Goal: Task Accomplishment & Management: Use online tool/utility

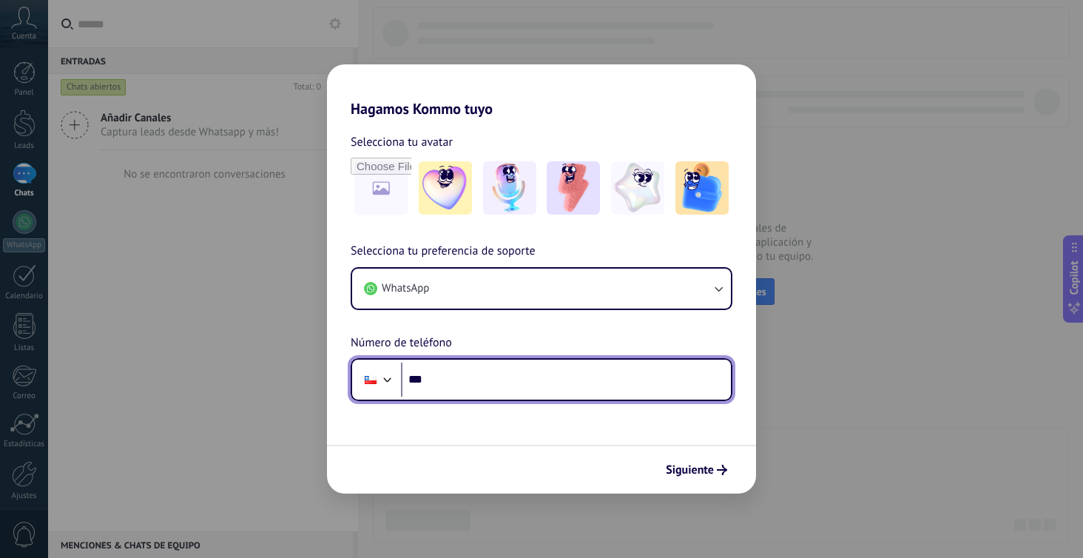
click at [445, 372] on input "***" at bounding box center [566, 380] width 330 height 34
click at [450, 380] on input "**********" at bounding box center [566, 380] width 330 height 34
type input "**********"
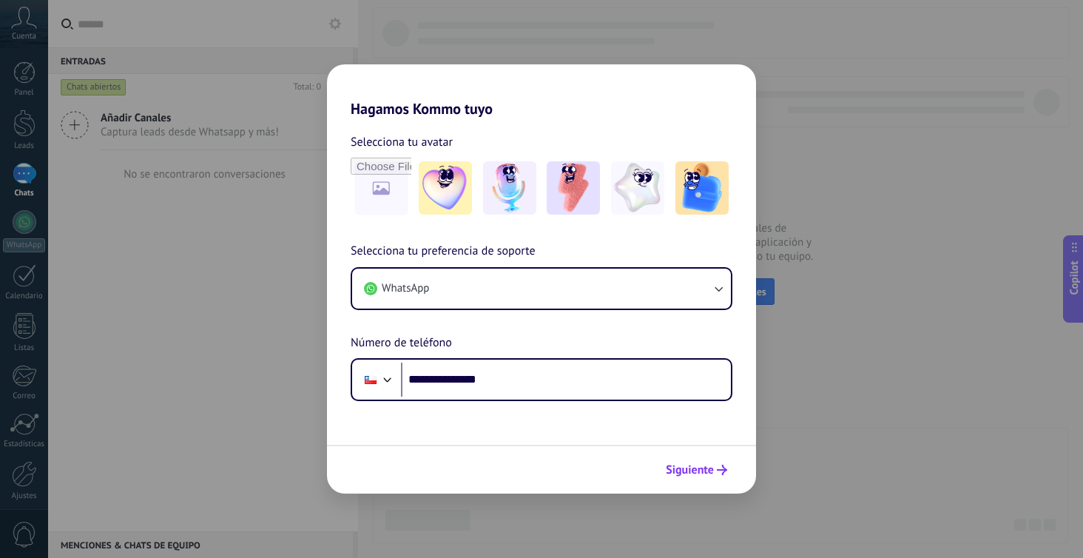
click at [699, 465] on span "Siguiente" at bounding box center [690, 470] width 48 height 10
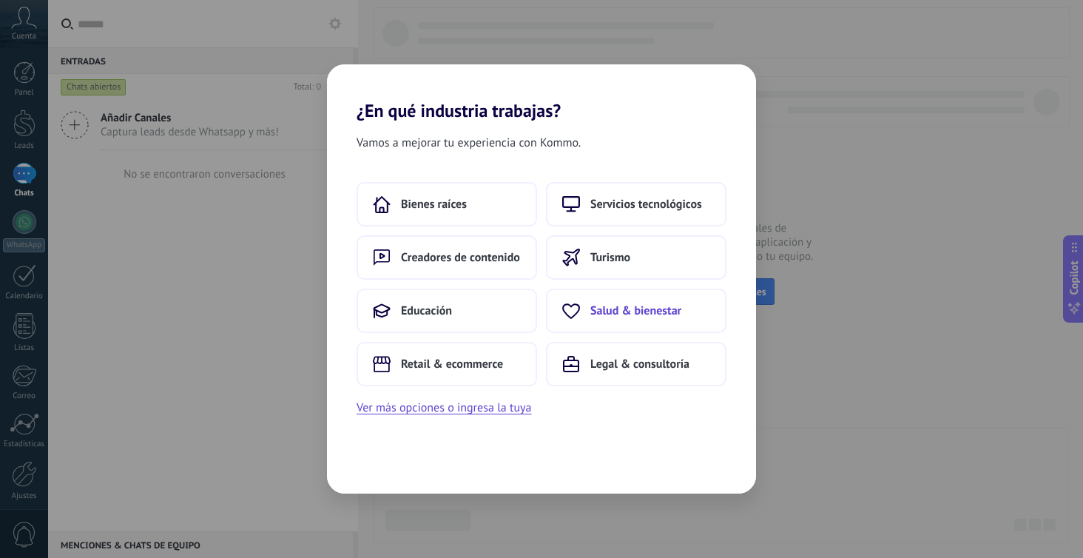
click at [615, 306] on span "Salud & bienestar" at bounding box center [635, 310] width 91 height 15
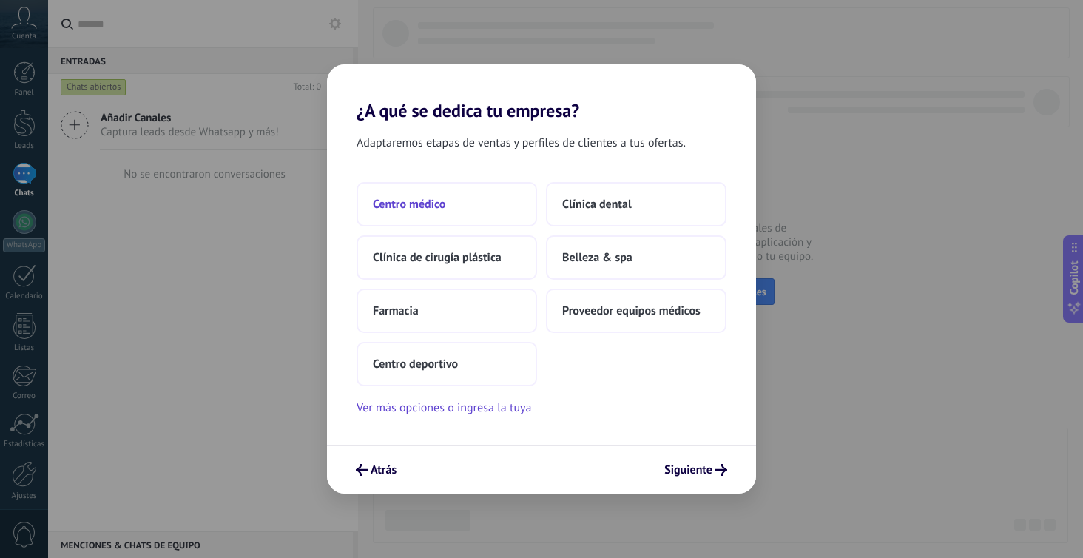
click at [459, 206] on button "Centro médico" at bounding box center [447, 204] width 181 height 44
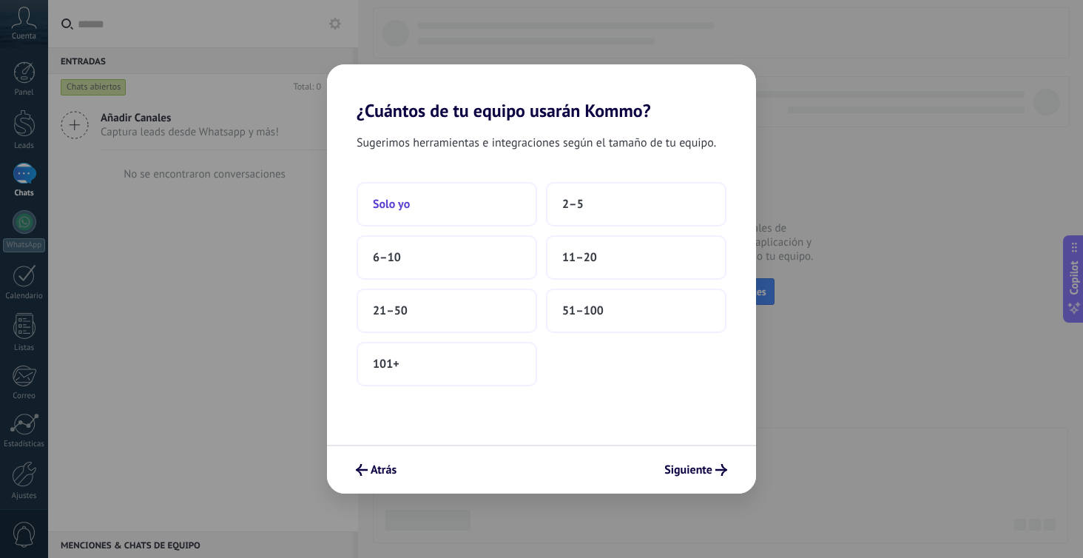
click at [488, 223] on button "Solo yo" at bounding box center [447, 204] width 181 height 44
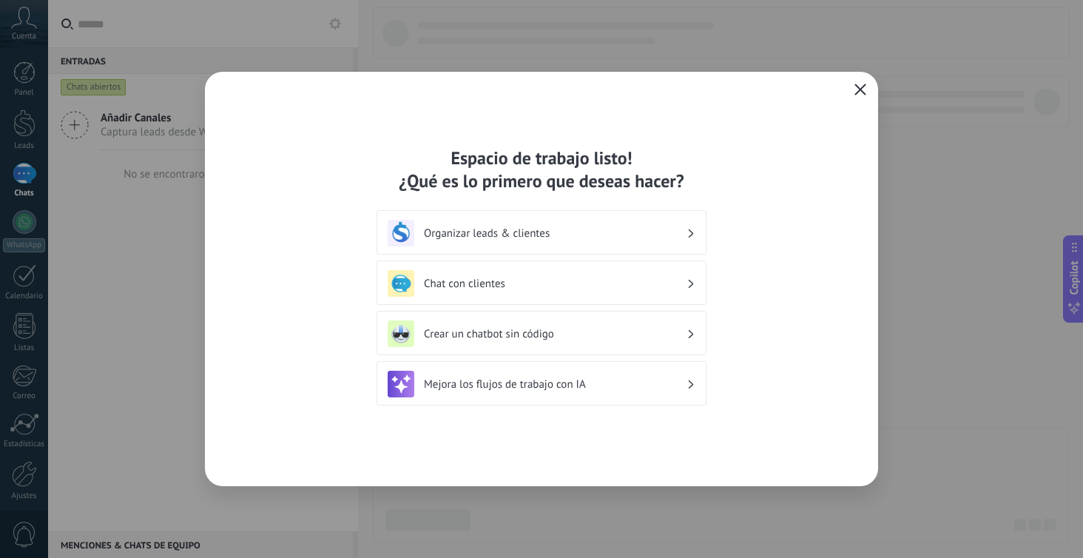
click at [852, 93] on button "button" at bounding box center [860, 90] width 19 height 21
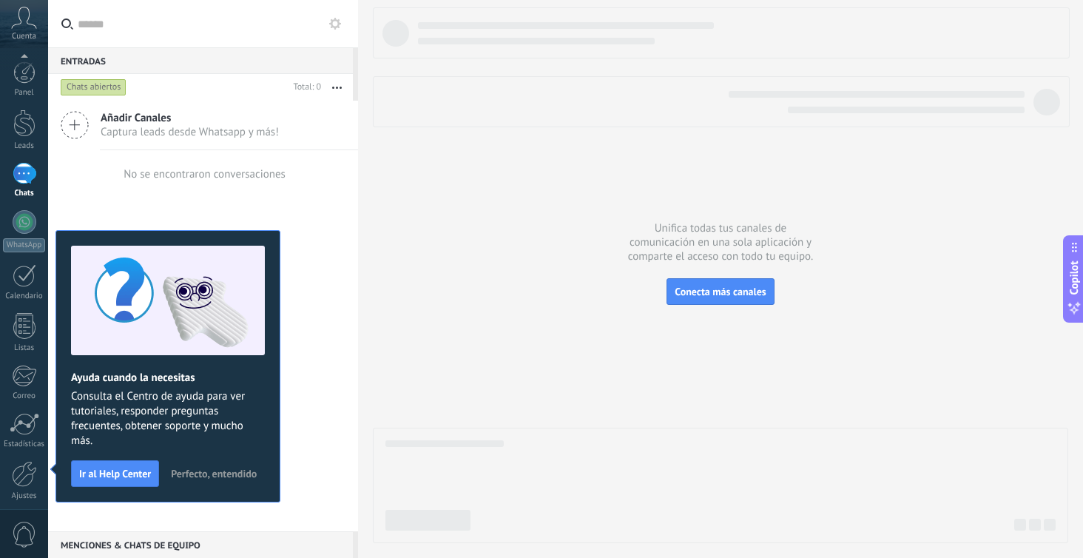
click at [261, 195] on div "No se encontraron conversaciones" at bounding box center [203, 173] width 165 height 47
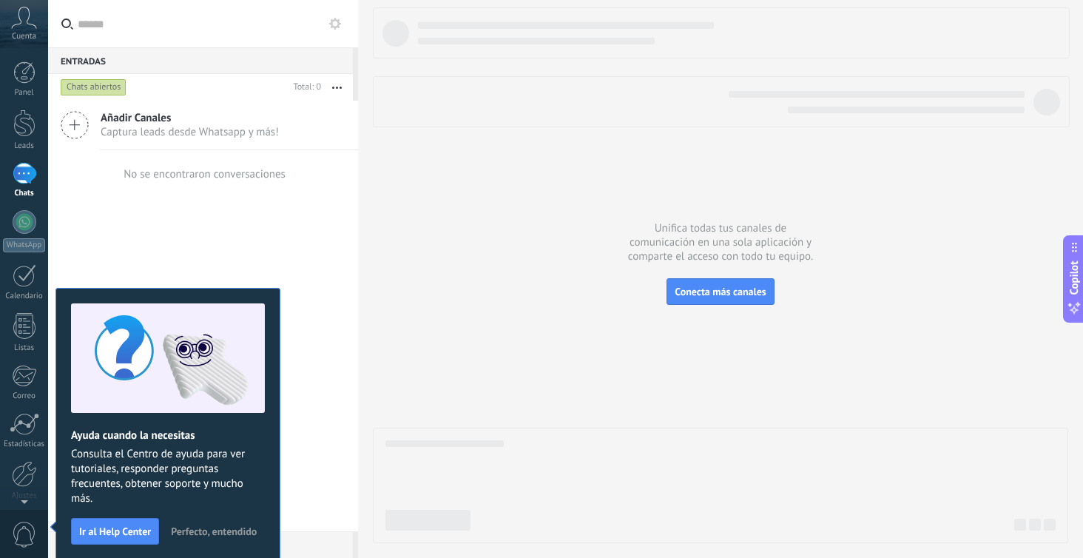
click at [274, 269] on div "Añadir Canales Captura leads desde Whatsapp y más! No se encontraron conversaci…" at bounding box center [203, 316] width 310 height 431
click at [192, 533] on span "Perfecto, entendido" at bounding box center [214, 531] width 86 height 10
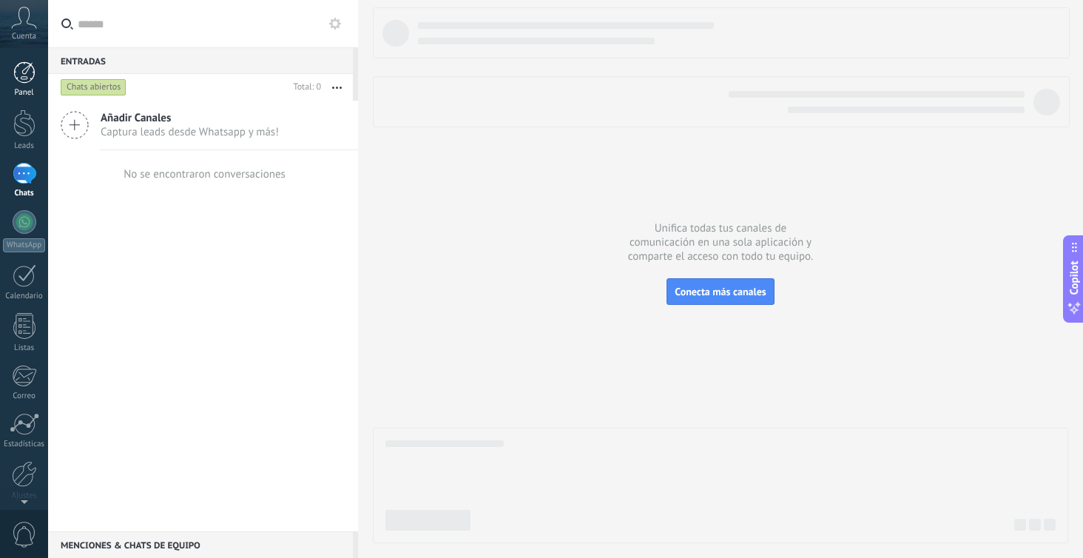
click at [28, 67] on div at bounding box center [24, 72] width 22 height 22
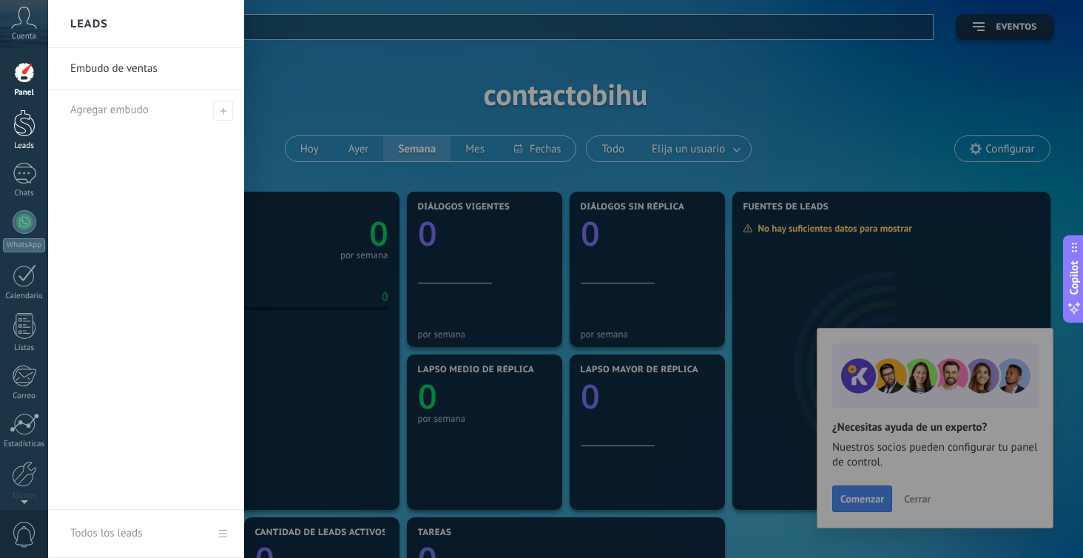
click at [30, 133] on div at bounding box center [24, 123] width 22 height 27
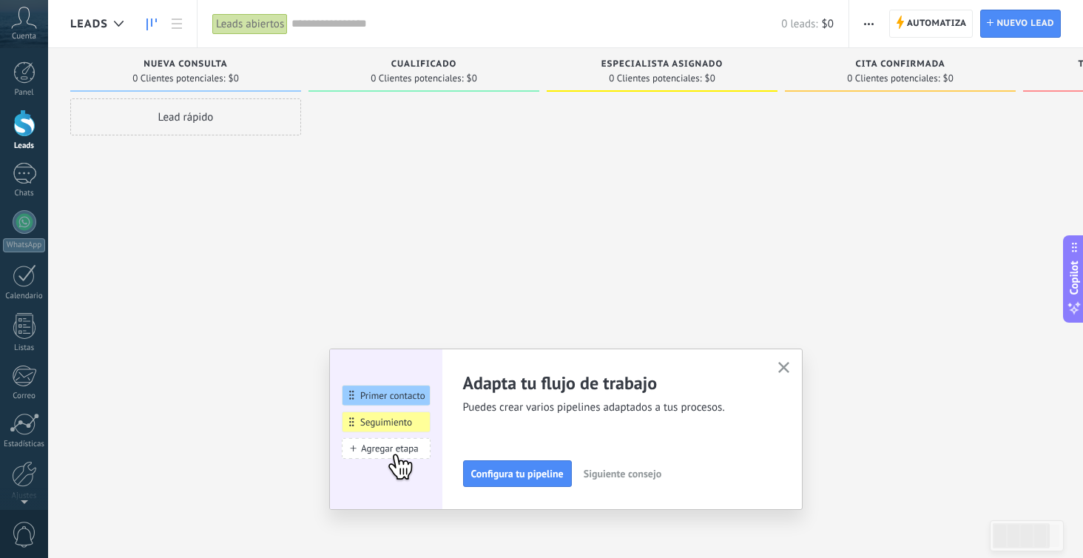
click at [773, 368] on div "Adapta tu flujo de trabajo Puedes crear varios pipelines adaptados a tus proces…" at bounding box center [566, 428] width 474 height 161
click at [781, 368] on icon "button" at bounding box center [783, 367] width 11 height 11
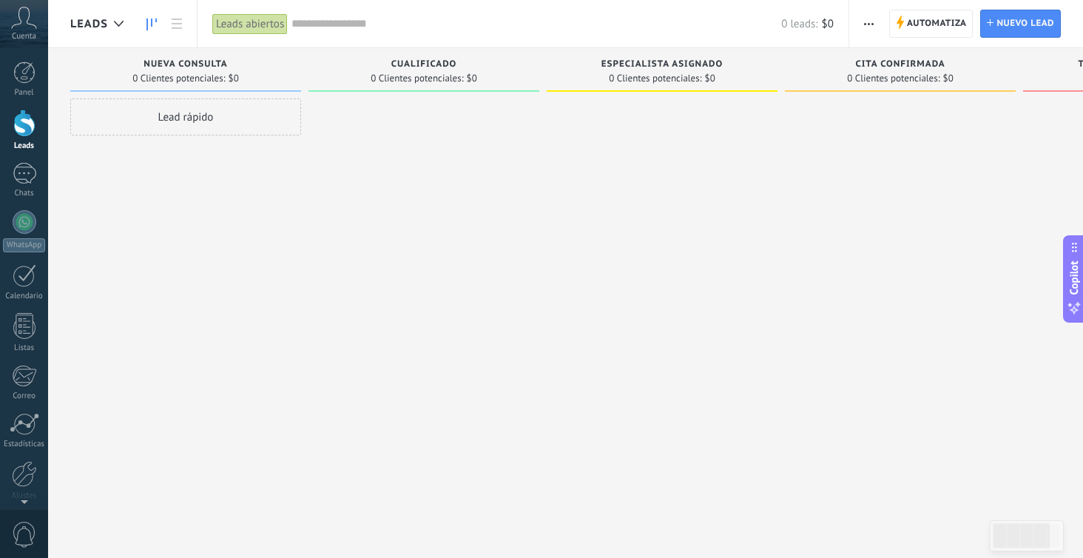
drag, startPoint x: 178, startPoint y: 115, endPoint x: 495, endPoint y: 126, distance: 317.6
click at [495, 126] on div "Leads Entrantes Solicitudes: 0 0 0 0 0 0 0 0 0 Nueva consulta 0 Clientes potenc…" at bounding box center [673, 255] width 1206 height 415
click at [525, 122] on div at bounding box center [424, 280] width 231 height 365
click at [695, 110] on div at bounding box center [662, 280] width 231 height 365
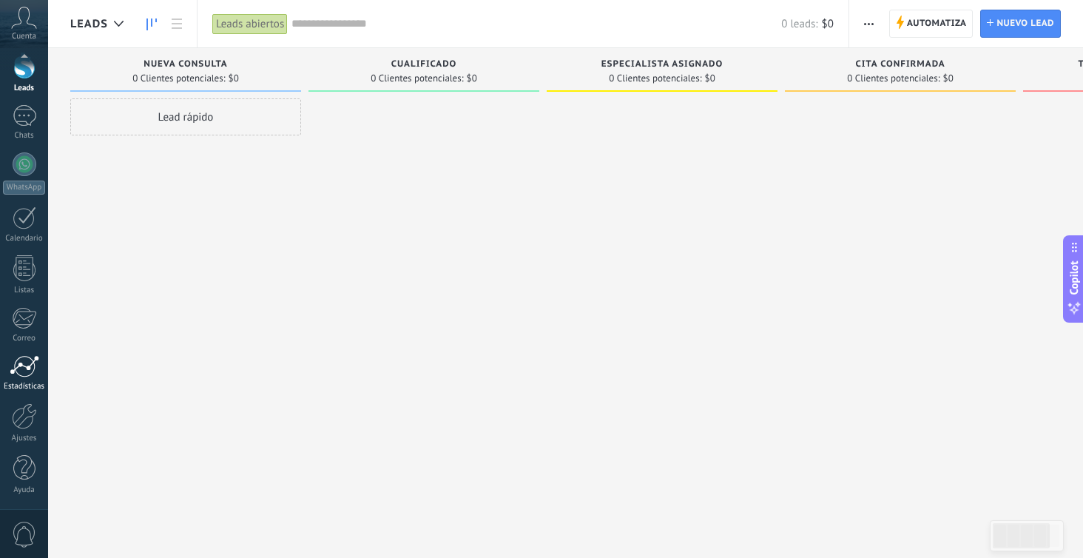
click at [22, 448] on div "Panel Leads Chats WhatsApp Clientes" at bounding box center [24, 257] width 48 height 506
click at [22, 427] on div at bounding box center [24, 416] width 25 height 26
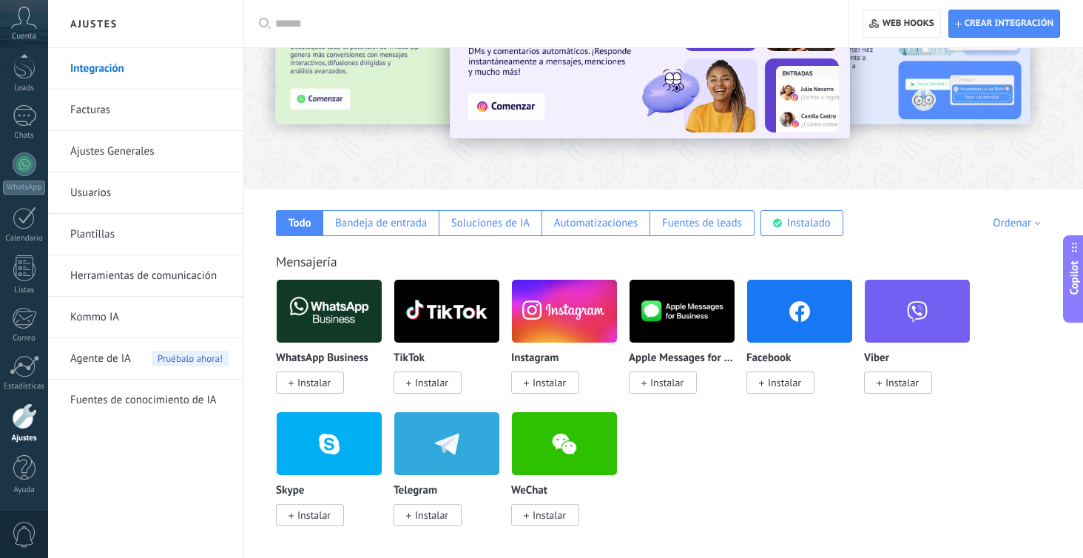
scroll to position [92, 0]
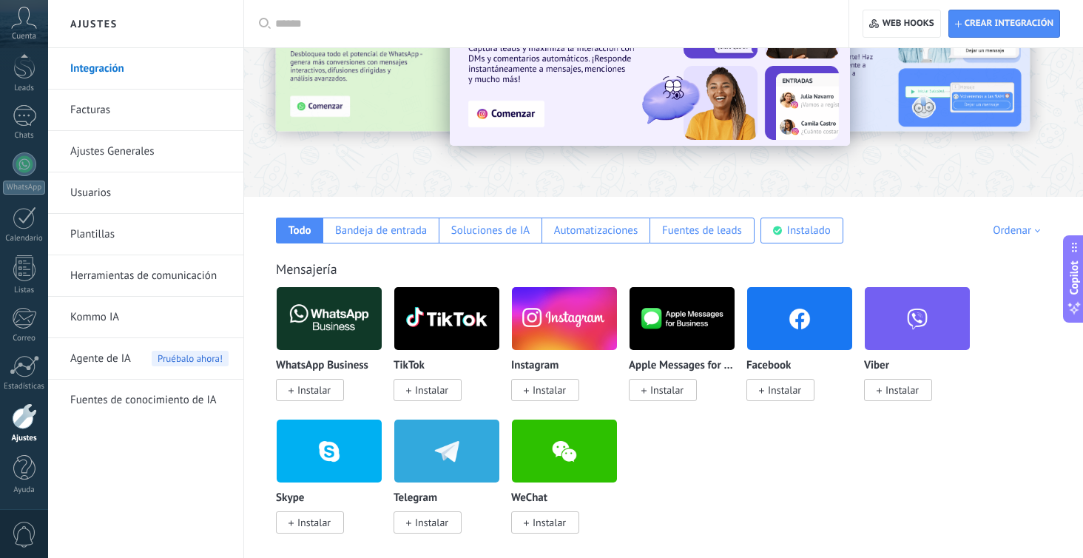
click at [325, 397] on span "Instalar" at bounding box center [313, 389] width 33 height 13
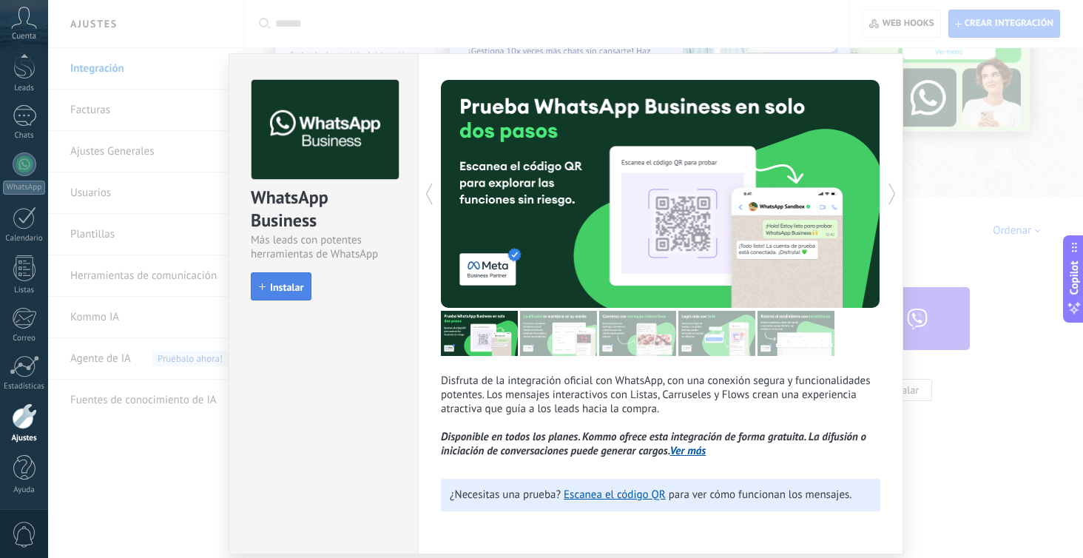
click at [283, 293] on button "Instalar" at bounding box center [281, 286] width 61 height 28
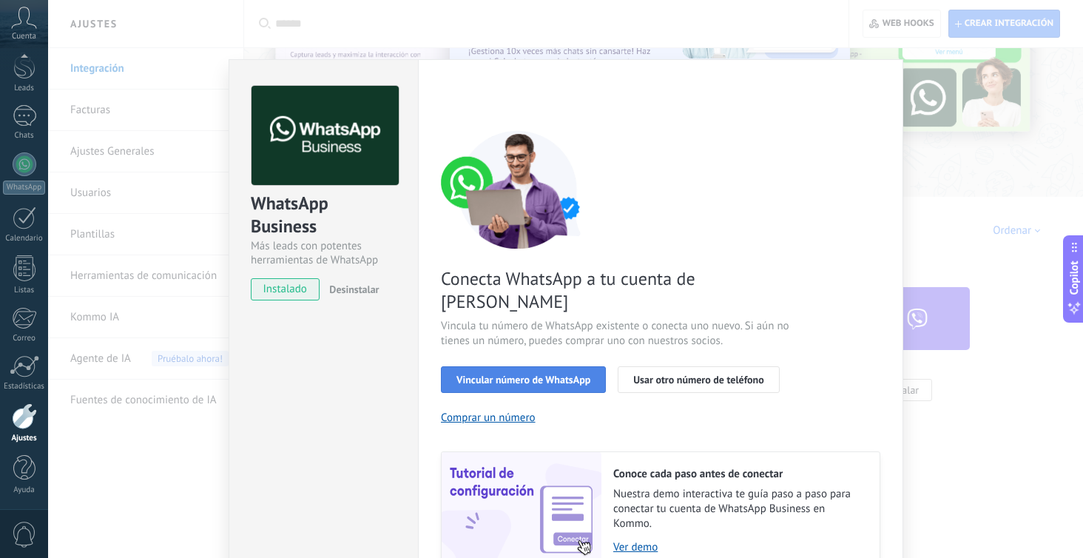
click at [477, 374] on span "Vincular número de WhatsApp" at bounding box center [524, 379] width 134 height 10
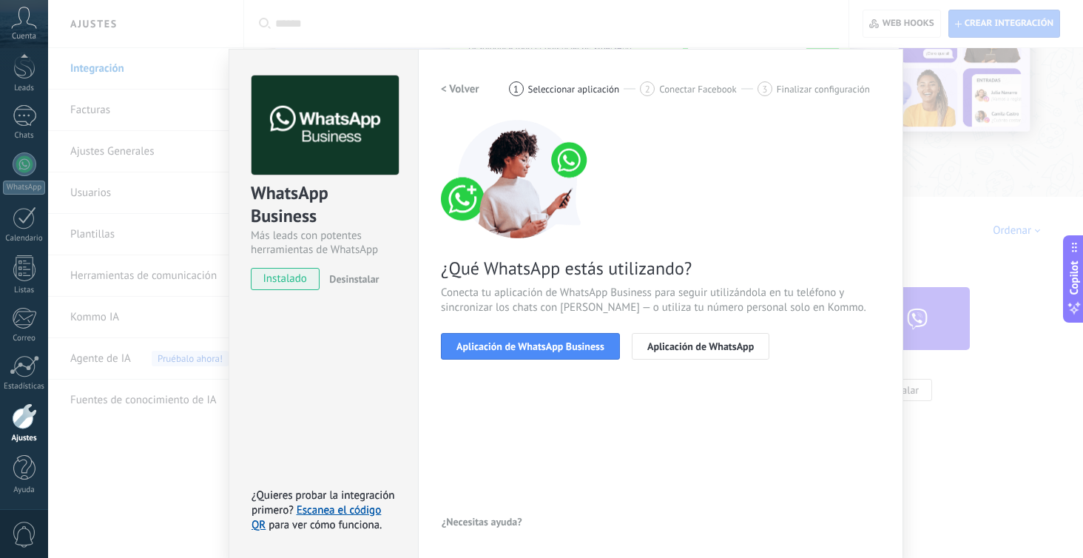
scroll to position [10, 0]
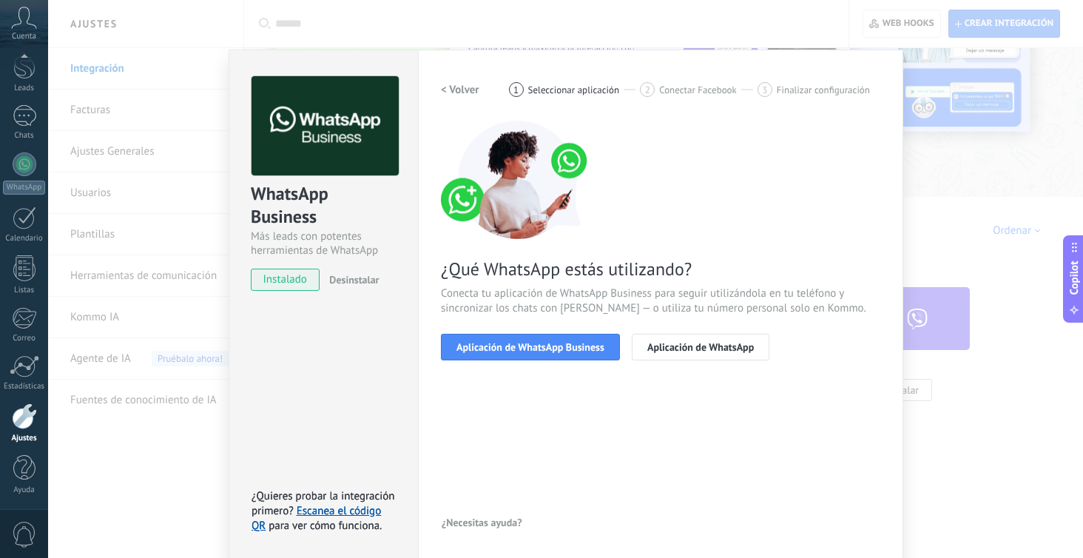
click at [951, 248] on div "WhatsApp Business Más leads con potentes herramientas de WhatsApp instalado Des…" at bounding box center [565, 279] width 1035 height 558
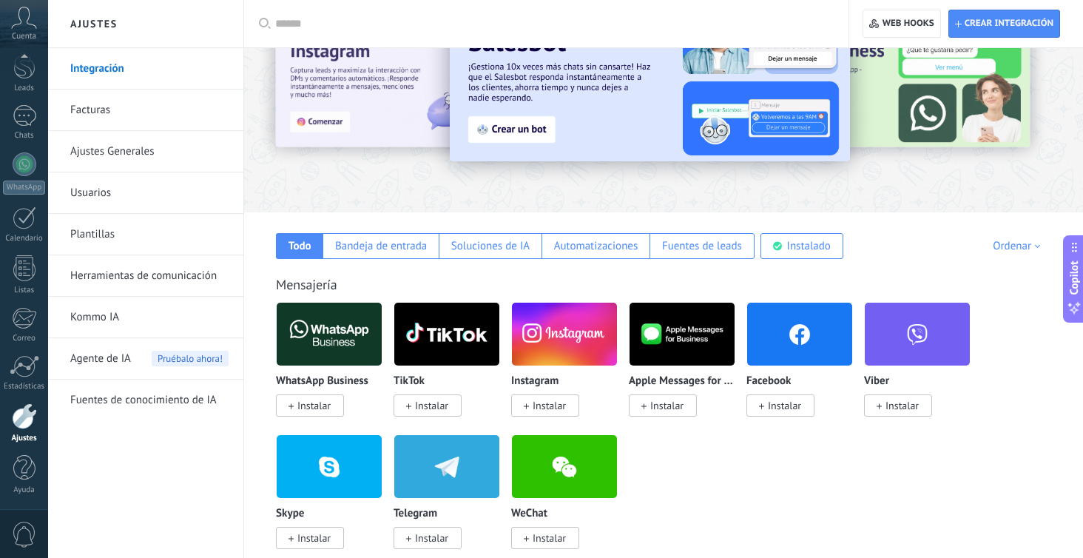
scroll to position [0, 0]
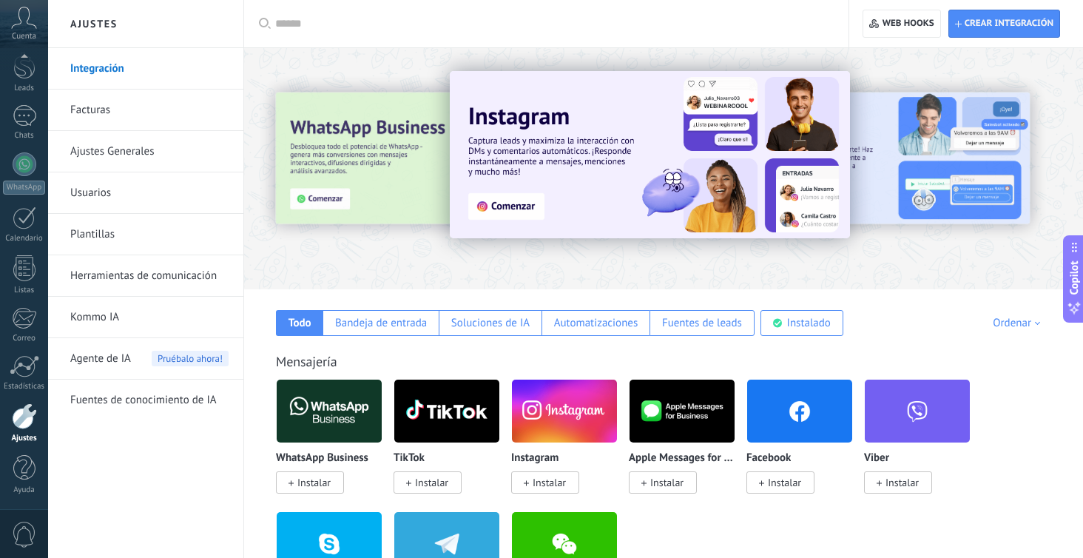
click at [327, 482] on span "Instalar" at bounding box center [313, 482] width 33 height 13
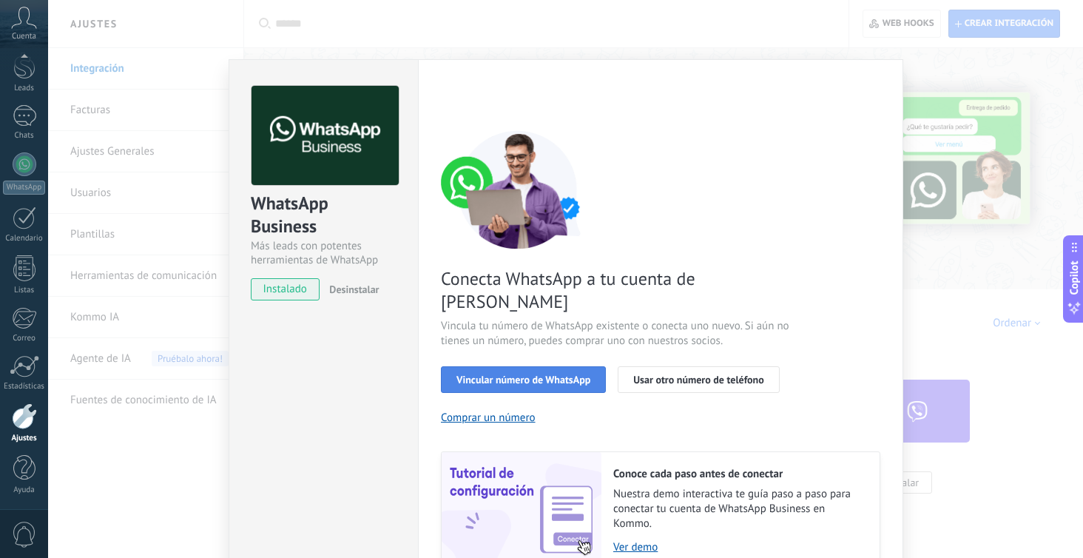
click at [590, 366] on button "Vincular número de WhatsApp" at bounding box center [523, 379] width 165 height 27
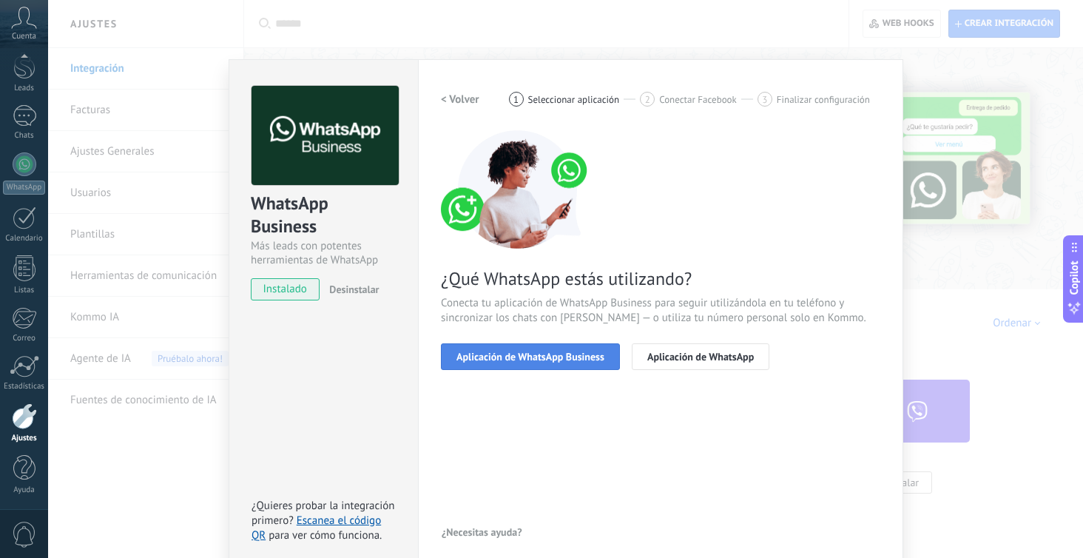
click at [590, 360] on span "Aplicación de WhatsApp Business" at bounding box center [531, 356] width 148 height 10
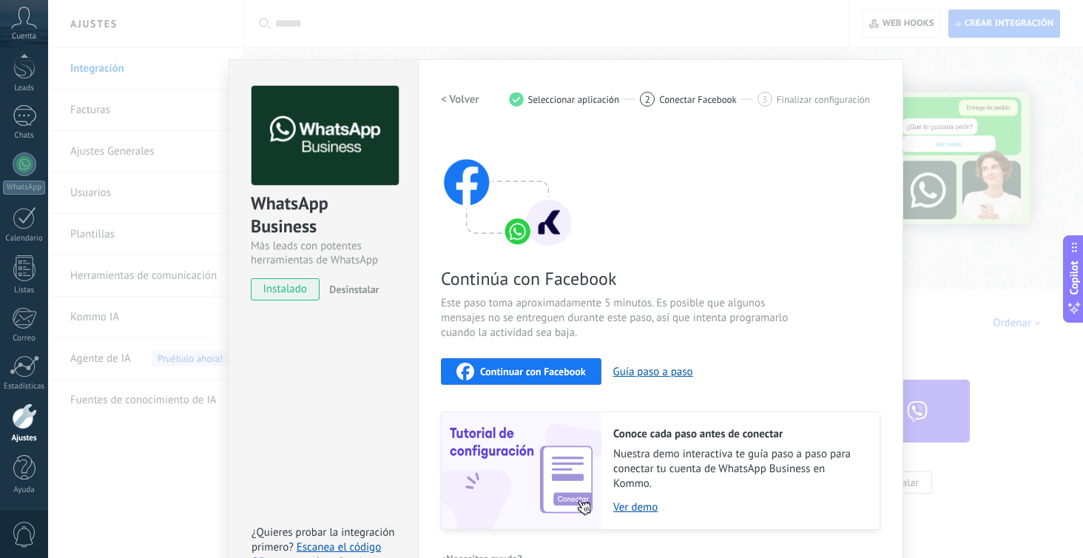
scroll to position [38, 0]
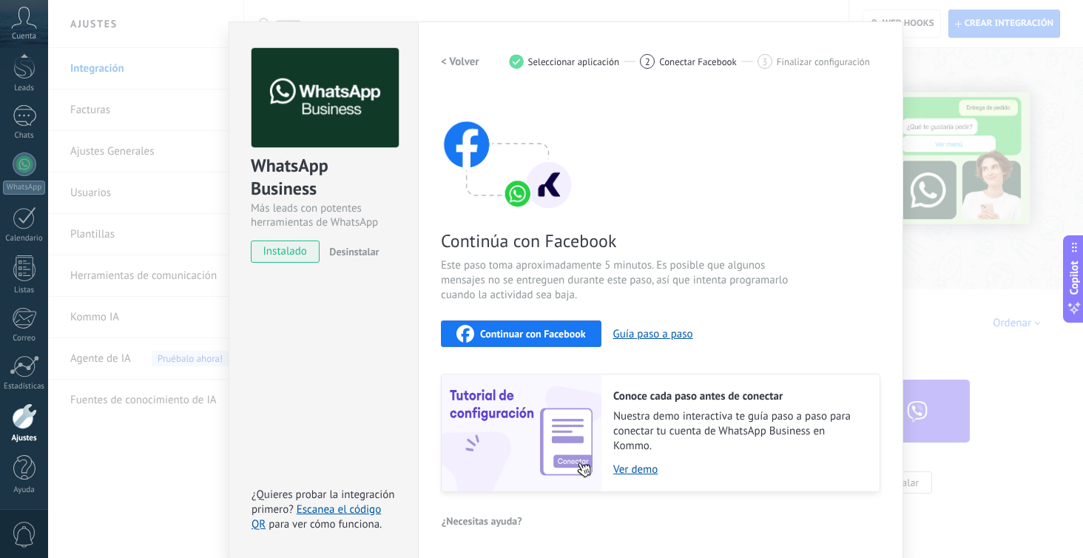
click at [545, 337] on span "Continuar con Facebook" at bounding box center [533, 334] width 106 height 10
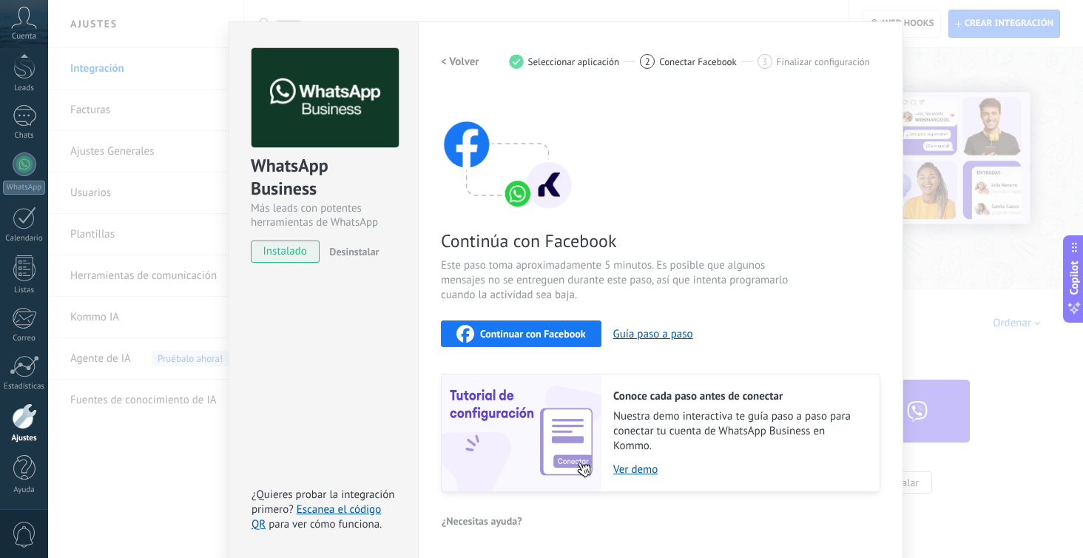
click at [539, 329] on span "Continuar con Facebook" at bounding box center [533, 334] width 106 height 10
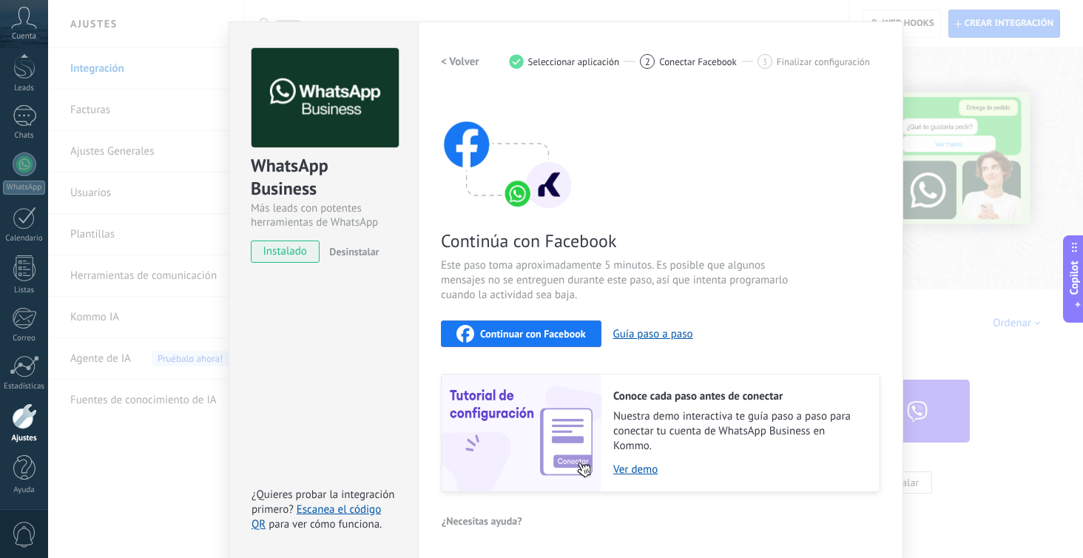
click at [917, 53] on div "WhatsApp Business Más leads con potentes herramientas de WhatsApp instalado Des…" at bounding box center [565, 279] width 1035 height 558
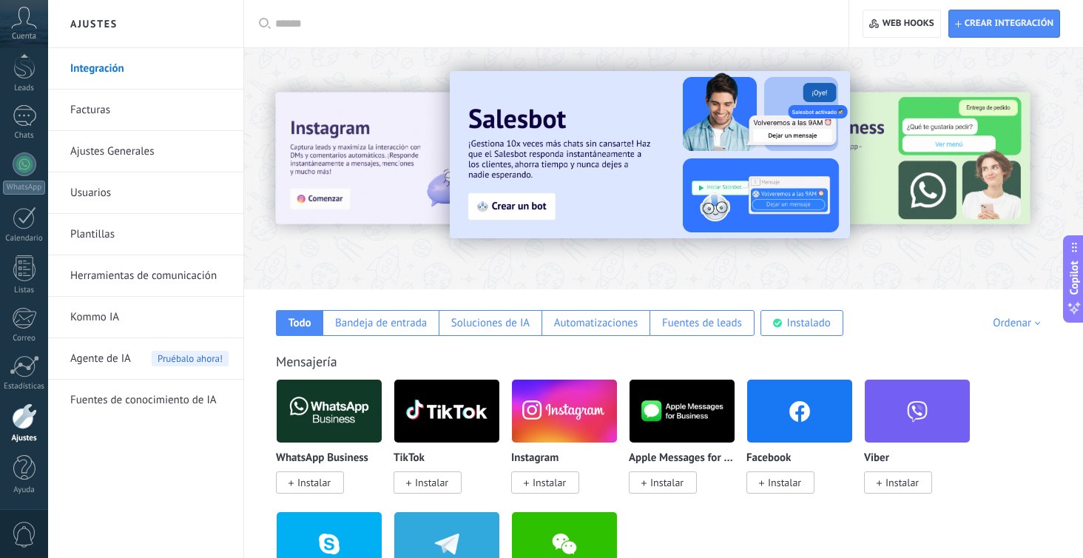
scroll to position [0, 0]
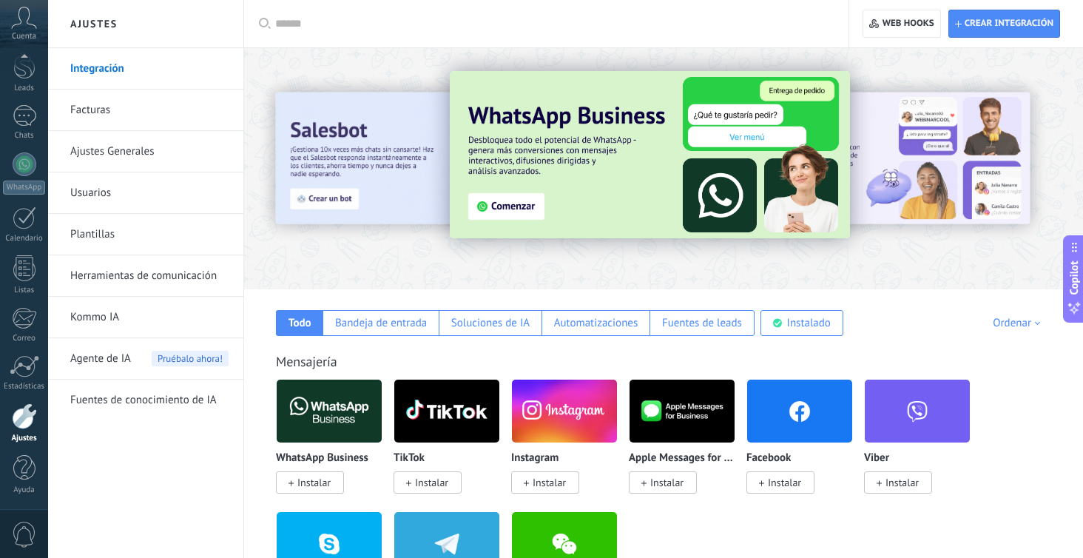
click at [100, 360] on span "Agente de IA" at bounding box center [100, 358] width 61 height 41
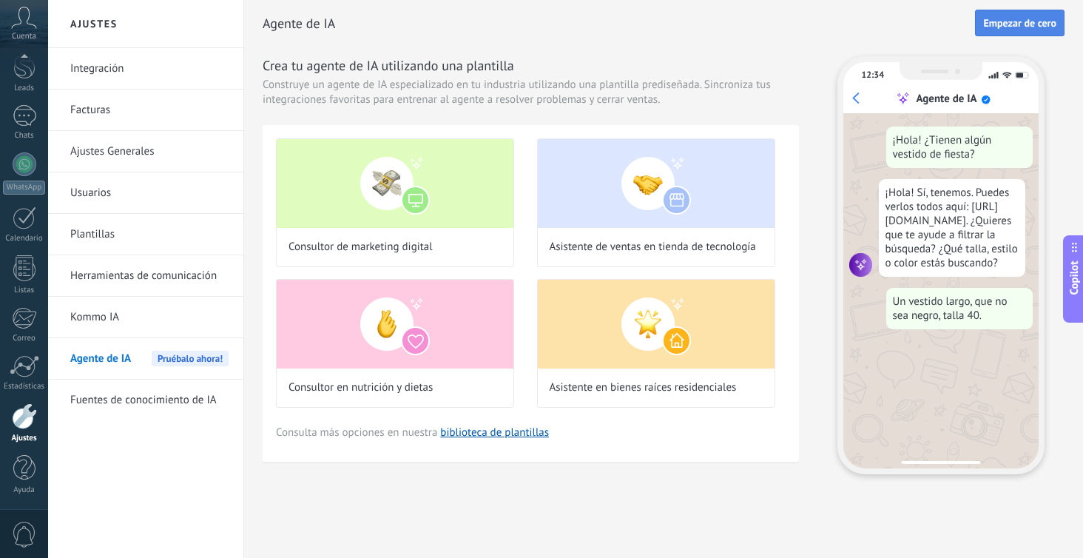
click at [1005, 28] on span "Empezar de cero" at bounding box center [1019, 23] width 73 height 10
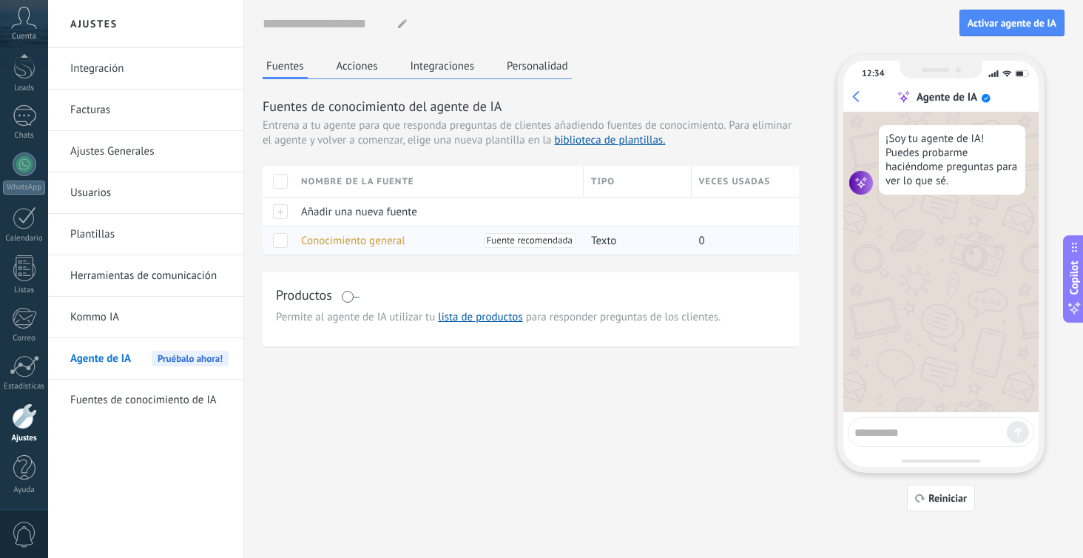
click at [289, 243] on div at bounding box center [278, 240] width 31 height 29
click at [283, 240] on span at bounding box center [280, 240] width 15 height 15
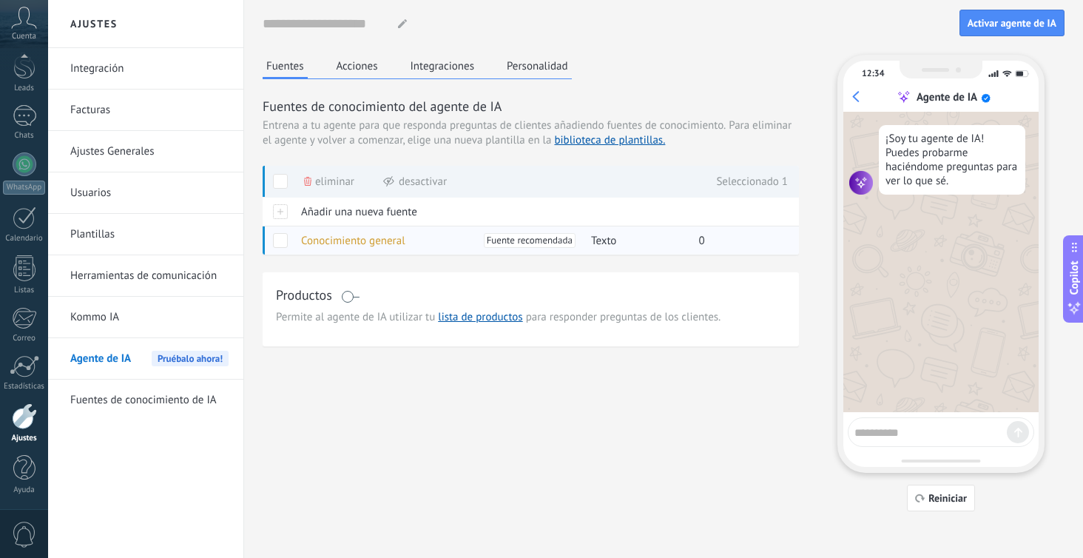
click at [283, 240] on span at bounding box center [280, 240] width 15 height 15
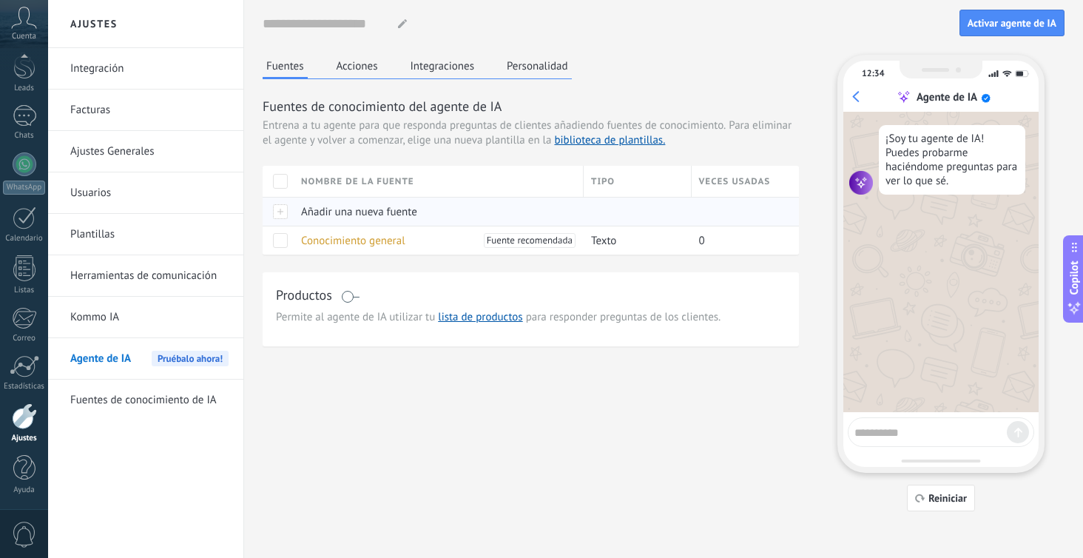
click at [317, 208] on span "Añadir una nueva fuente" at bounding box center [359, 212] width 116 height 14
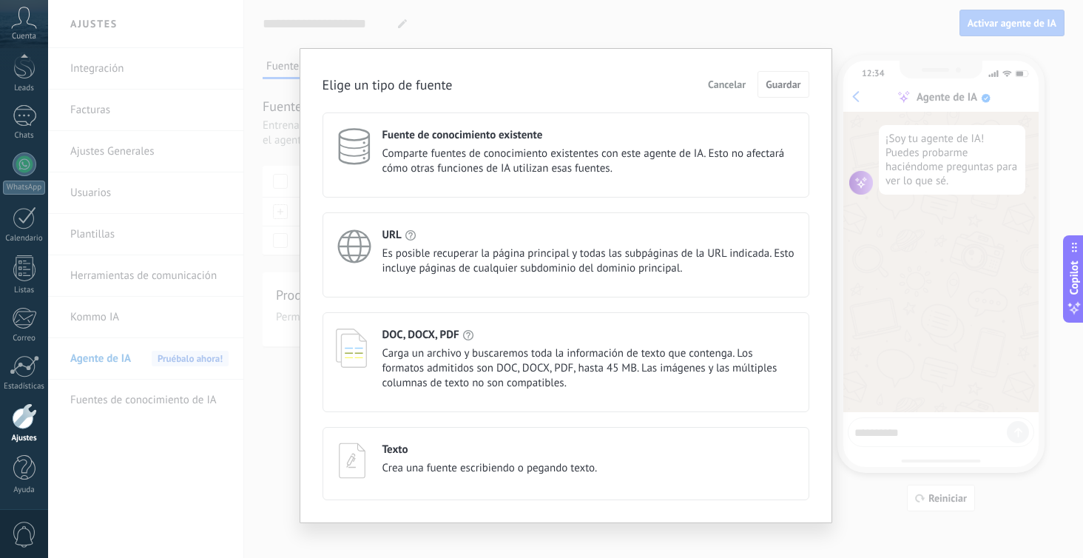
click at [430, 252] on span "Es posible recuperar la página principal y todas las subpáginas de la URL indic…" at bounding box center [590, 261] width 414 height 30
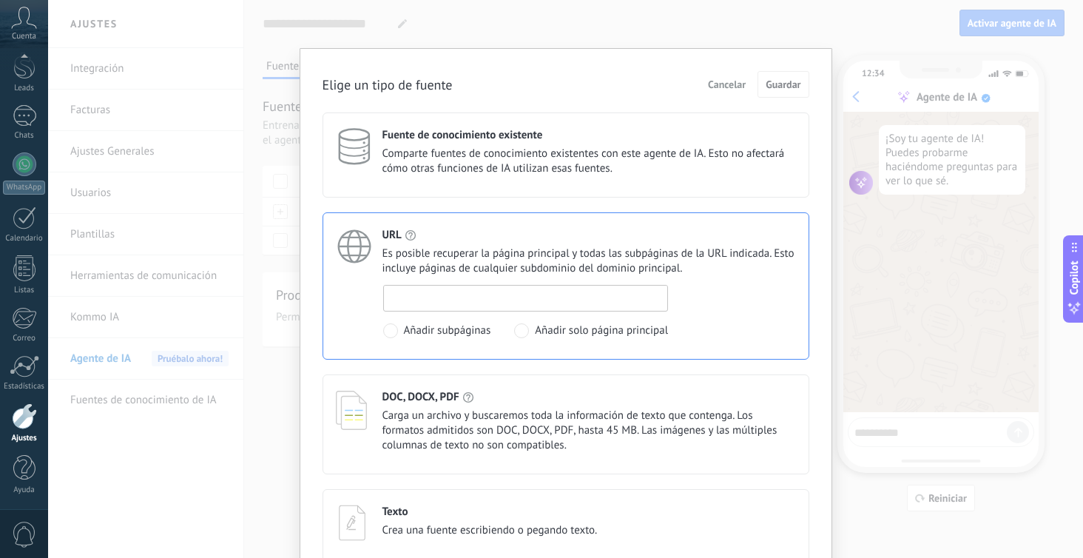
click at [452, 298] on input at bounding box center [526, 298] width 284 height 24
click at [445, 297] on input at bounding box center [526, 298] width 284 height 24
paste input "**********"
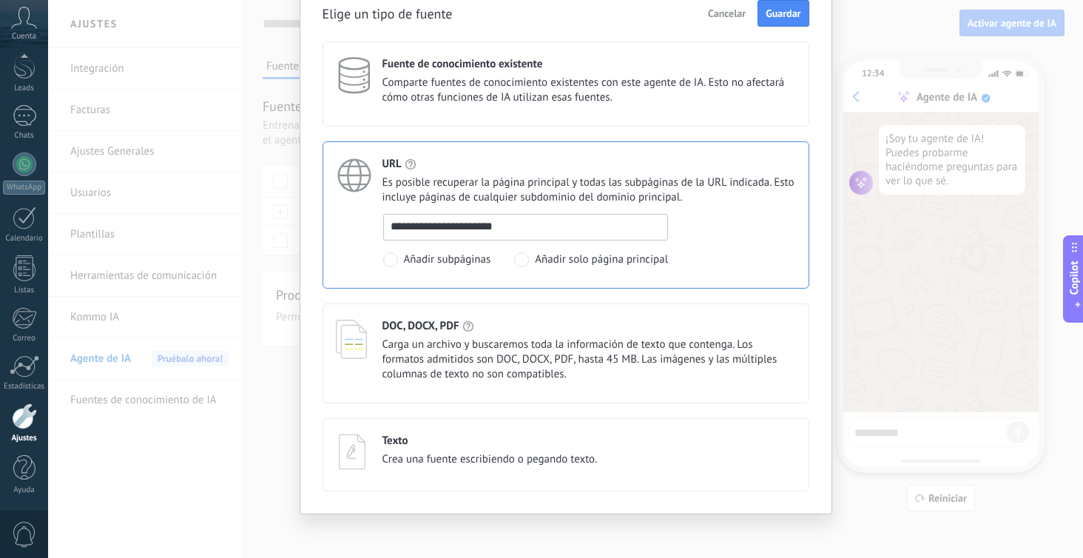
scroll to position [73, 0]
type input "**********"
click at [535, 355] on span "Carga un archivo y buscaremos toda la información de texto que contenga. Los fo…" at bounding box center [590, 357] width 414 height 44
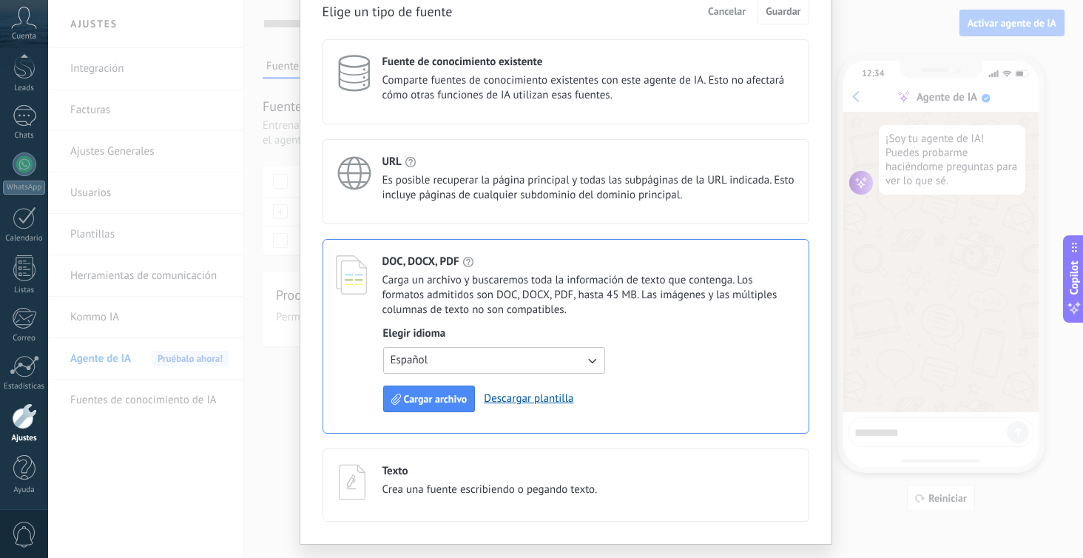
click at [523, 362] on button "Español" at bounding box center [494, 360] width 222 height 27
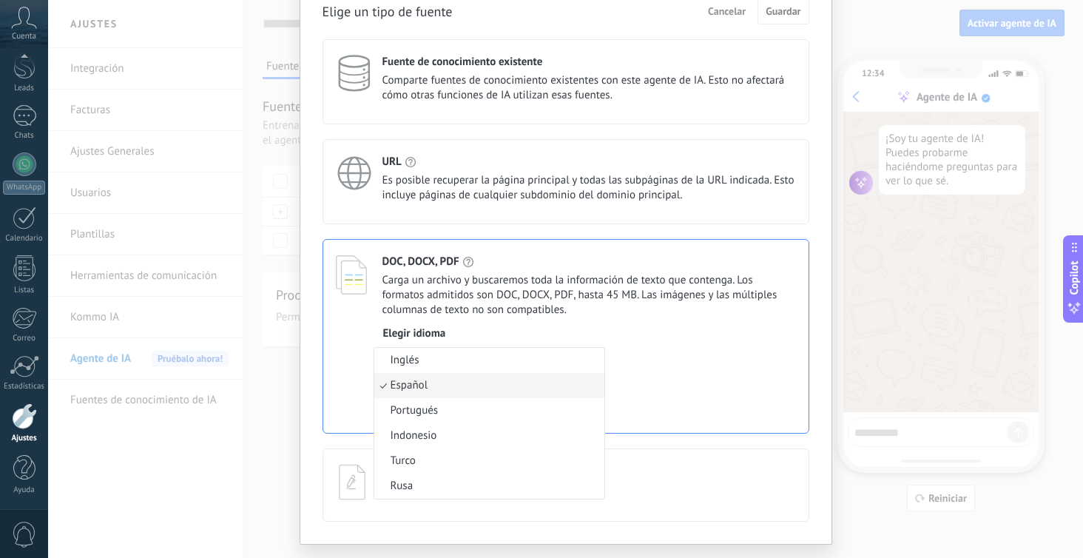
click at [656, 326] on div "DOC, DOCX, PDF Carga un archivo y buscaremos toda la información de texto que c…" at bounding box center [566, 336] width 487 height 195
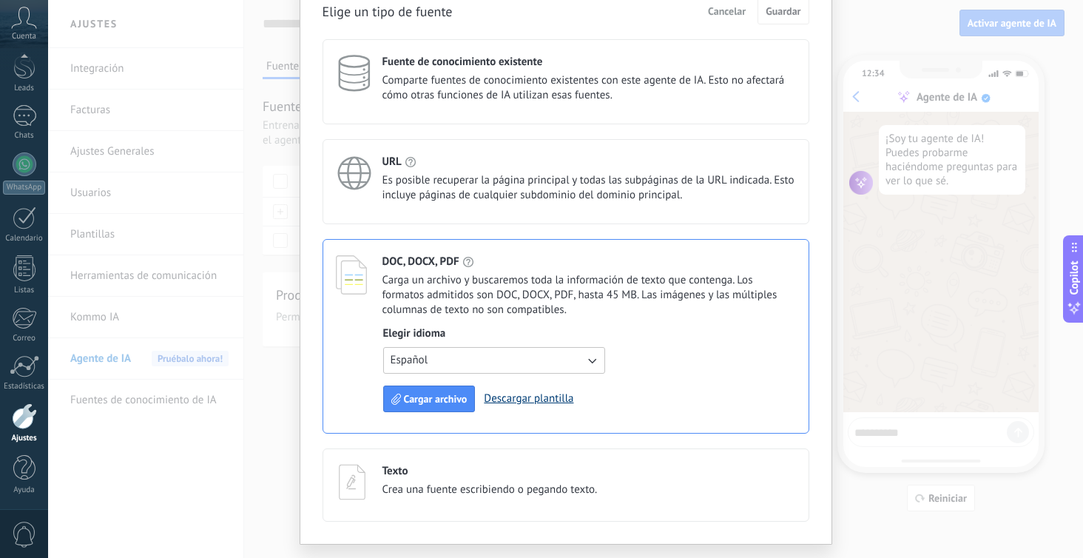
scroll to position [109, 0]
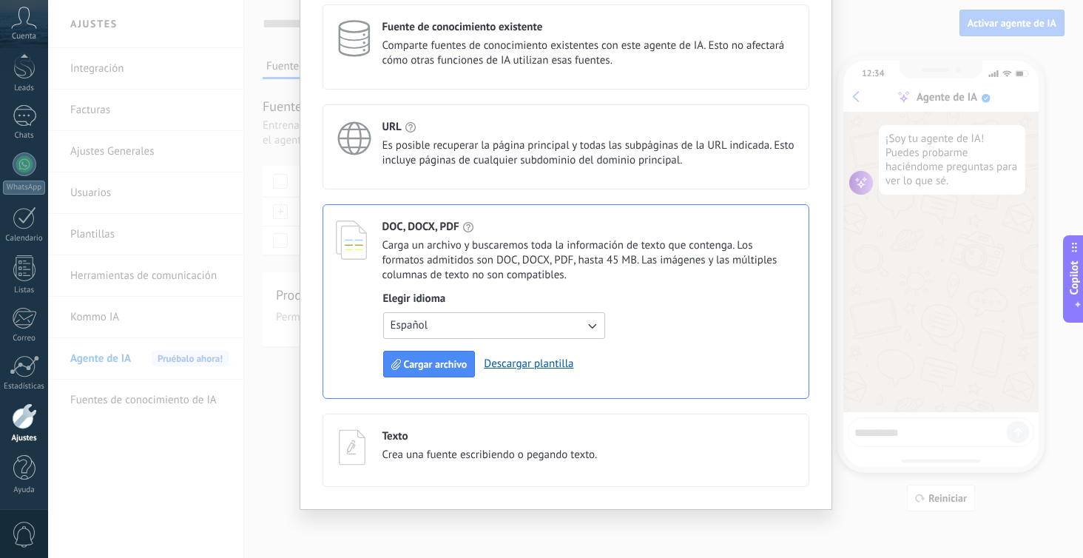
click at [508, 445] on div "Texto Crea una fuente escribiendo o pegando texto." at bounding box center [490, 445] width 215 height 33
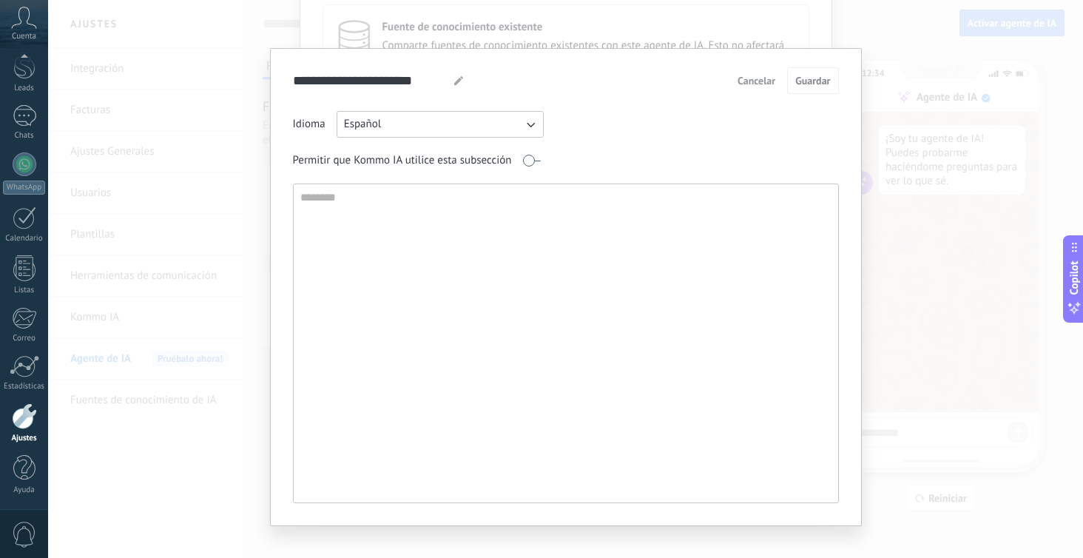
click at [454, 268] on textarea at bounding box center [565, 343] width 542 height 318
type textarea "**********"
click at [764, 81] on span "Cancelar" at bounding box center [757, 80] width 38 height 10
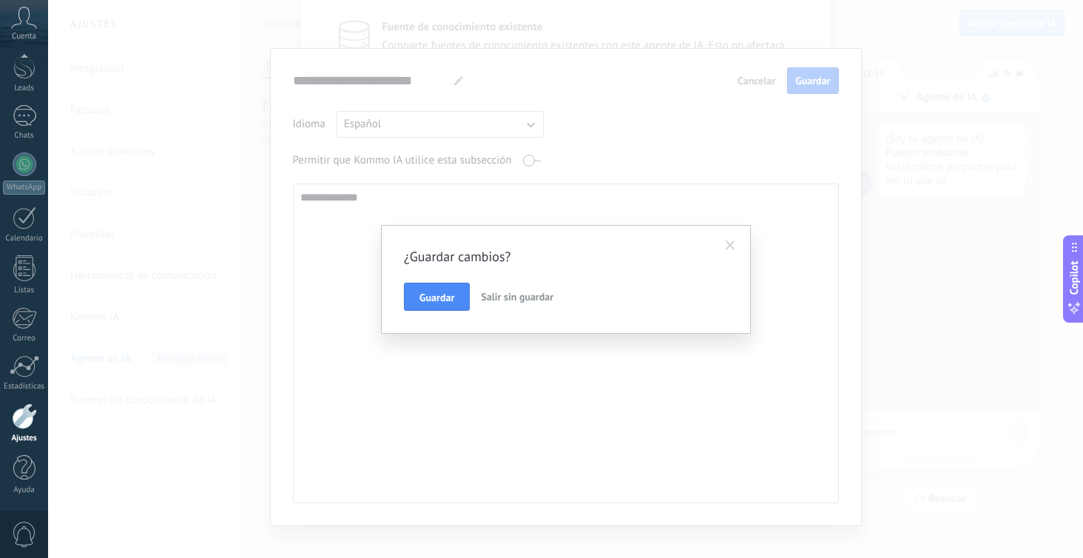
click at [511, 302] on span "Salir sin guardar" at bounding box center [517, 296] width 73 height 13
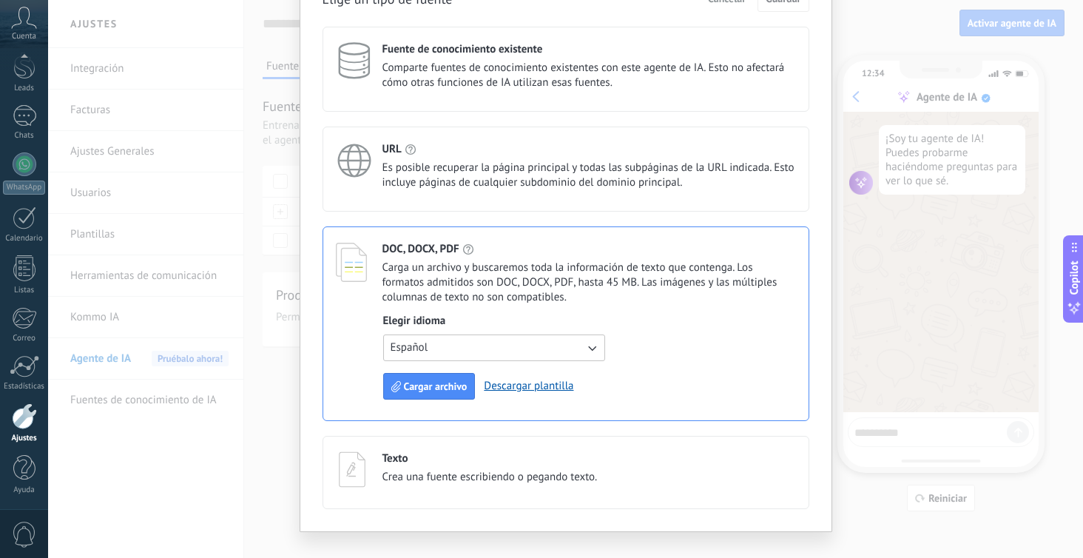
click at [528, 178] on span "Es posible recuperar la página principal y todas las subpáginas de la URL indic…" at bounding box center [590, 176] width 414 height 30
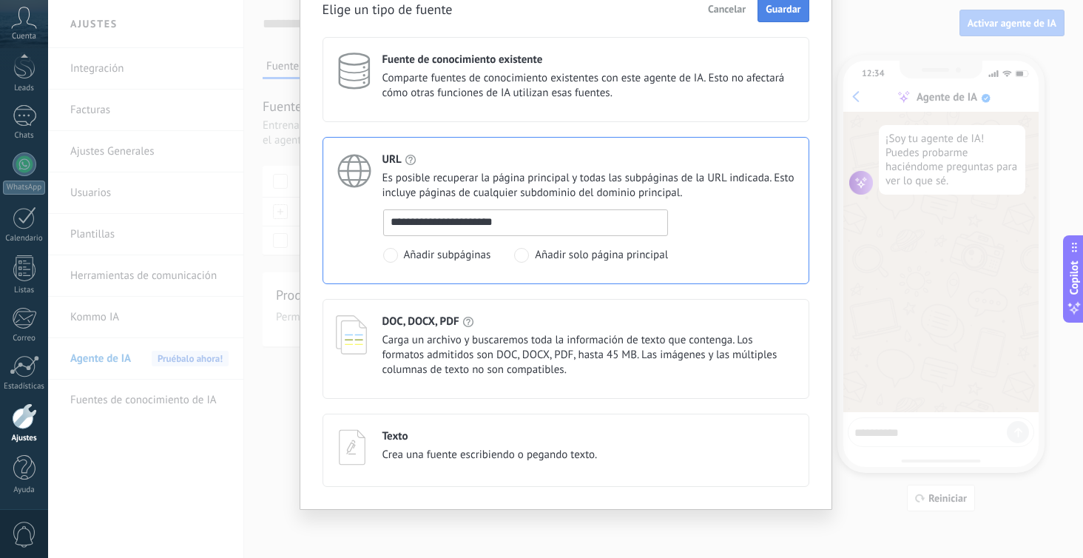
click at [777, 18] on button "Guardar" at bounding box center [783, 9] width 51 height 27
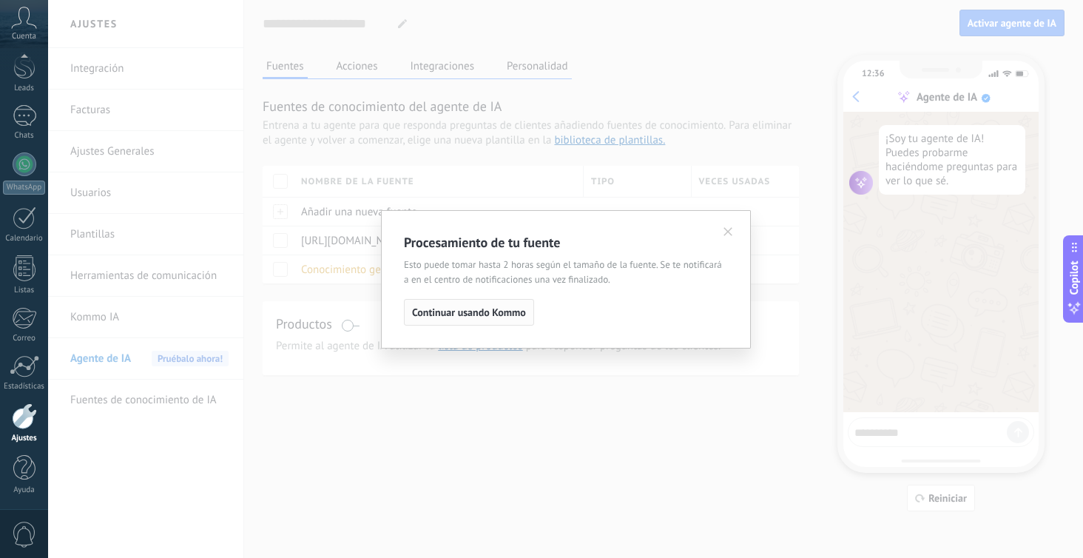
click at [506, 316] on span "Continuar usando Kommo" at bounding box center [469, 312] width 114 height 10
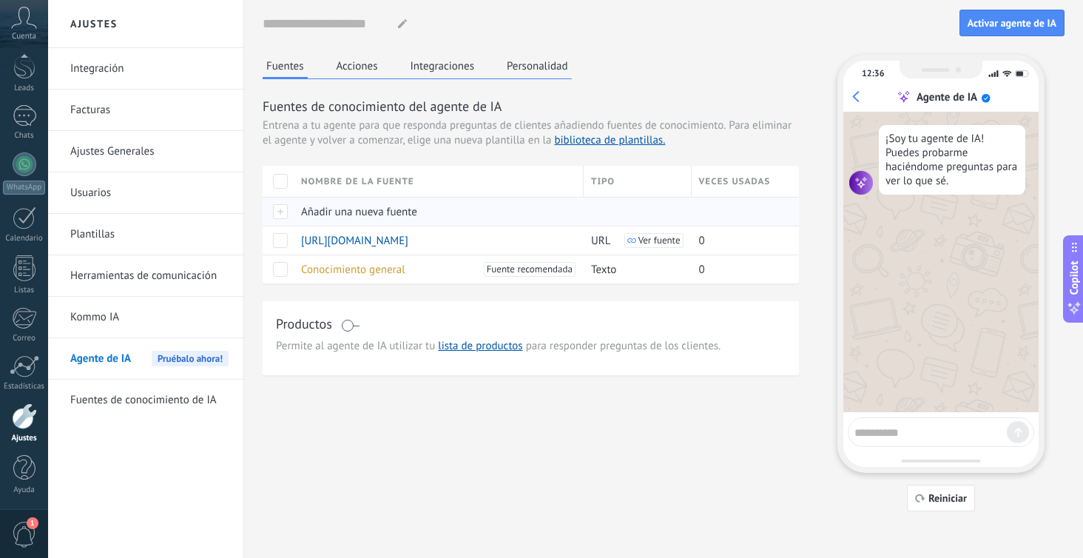
click at [380, 206] on span "Añadir una nueva fuente" at bounding box center [359, 212] width 116 height 14
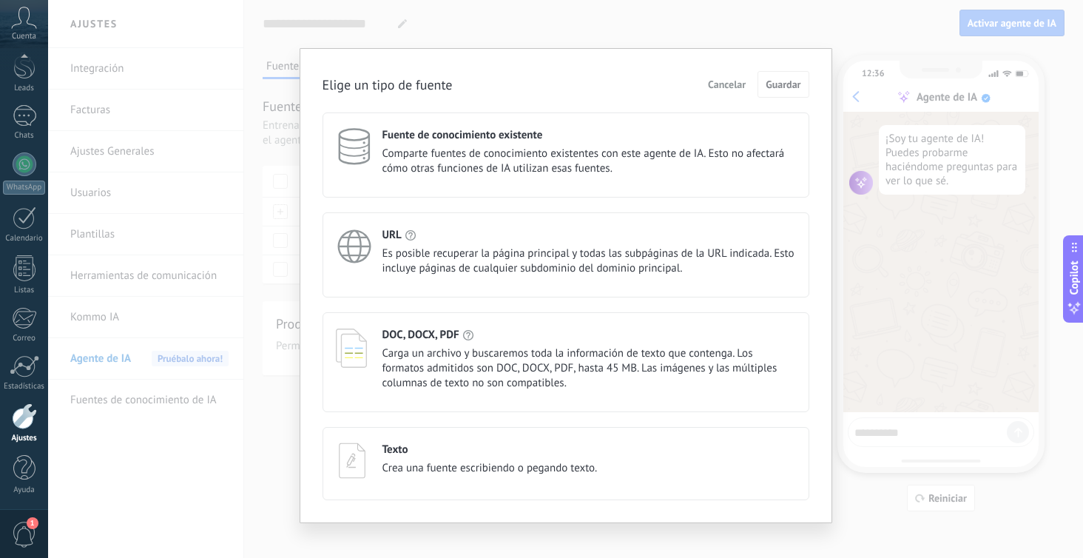
click at [430, 451] on div "Texto" at bounding box center [490, 449] width 215 height 14
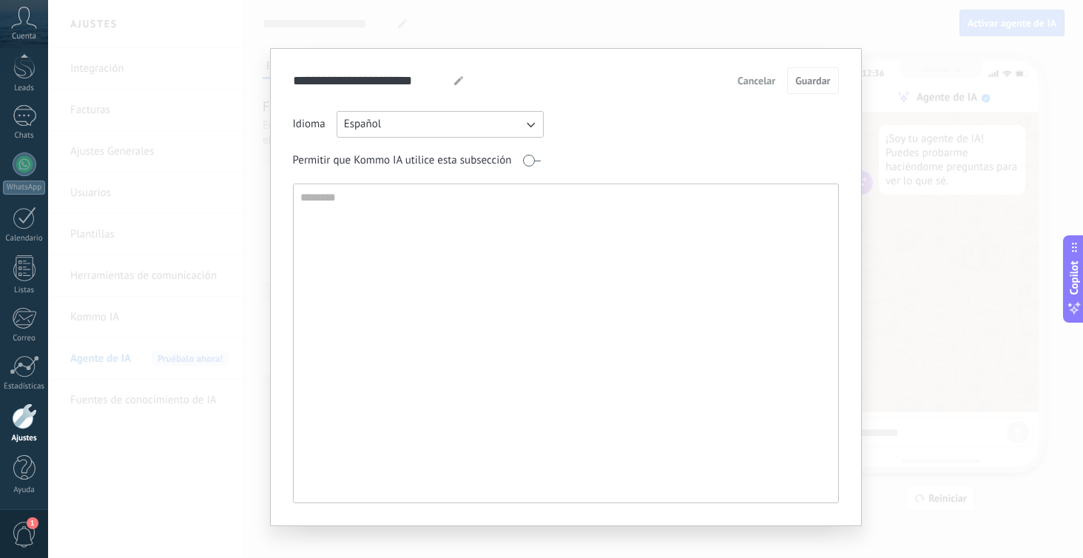
click at [402, 225] on textarea at bounding box center [565, 343] width 542 height 318
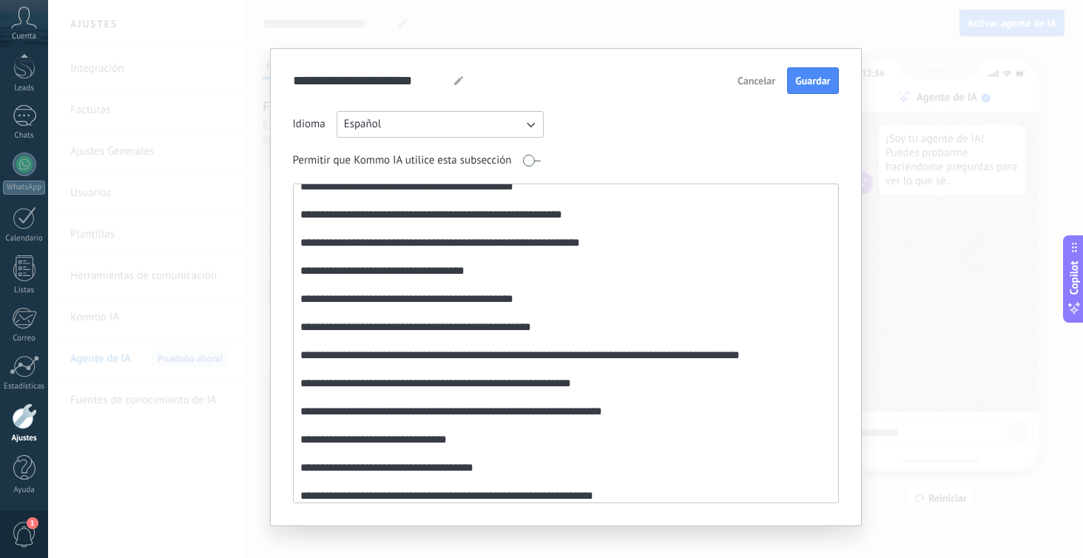
scroll to position [1380, 0]
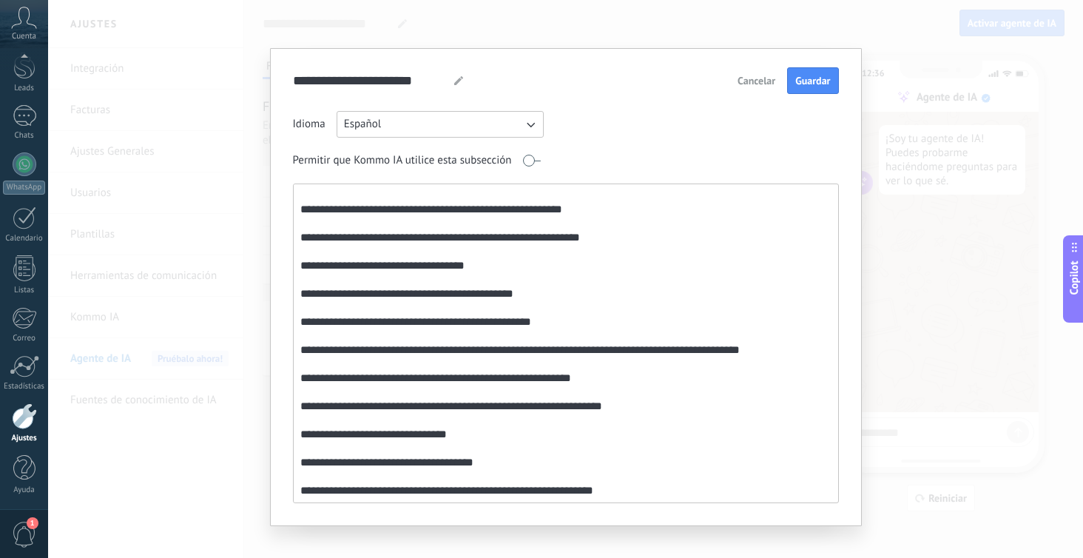
drag, startPoint x: 616, startPoint y: 489, endPoint x: 251, endPoint y: 488, distance: 365.5
click at [251, 488] on div "**********" at bounding box center [565, 279] width 1035 height 558
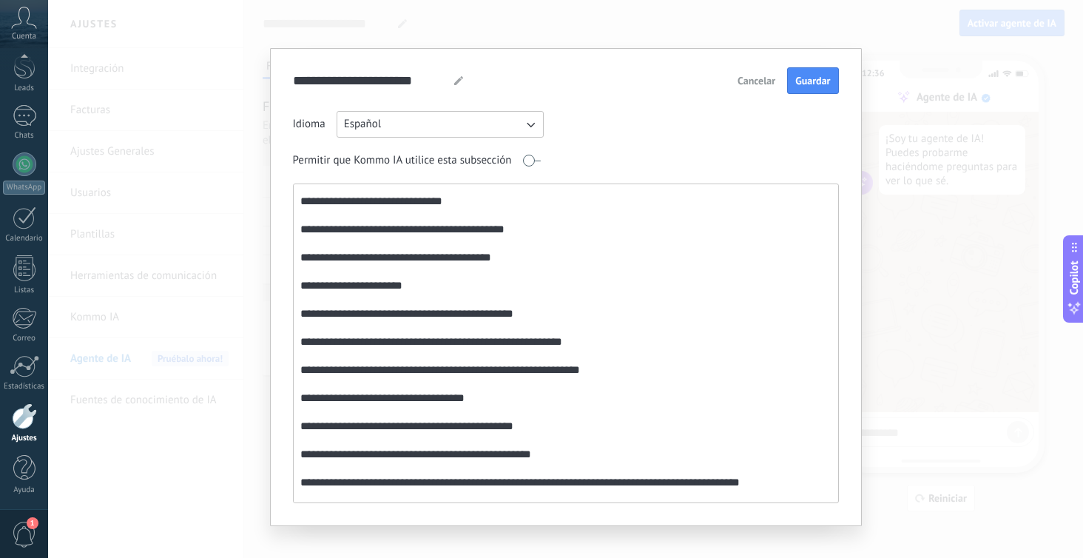
scroll to position [1252, 0]
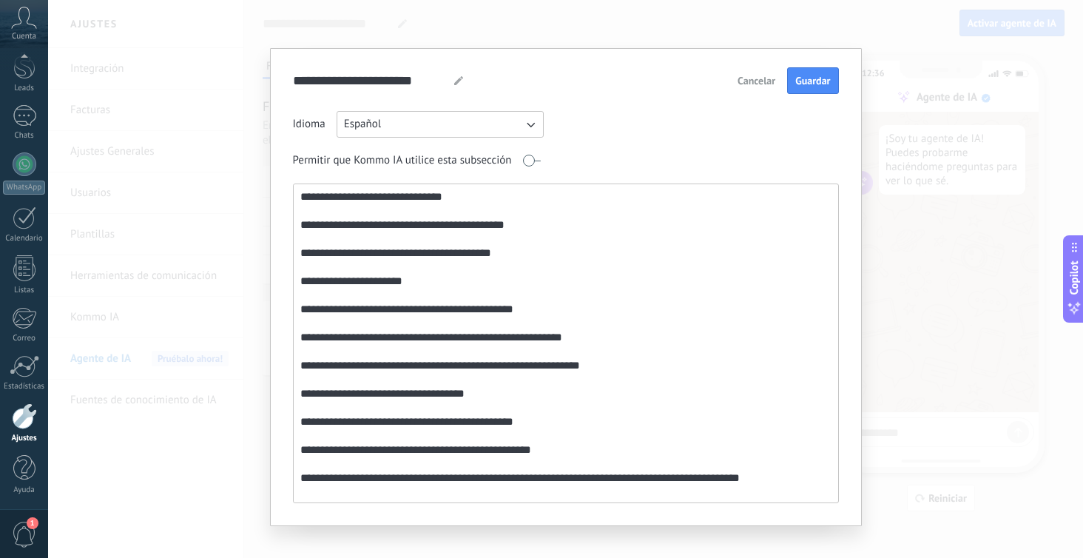
click at [533, 423] on textarea at bounding box center [565, 343] width 542 height 318
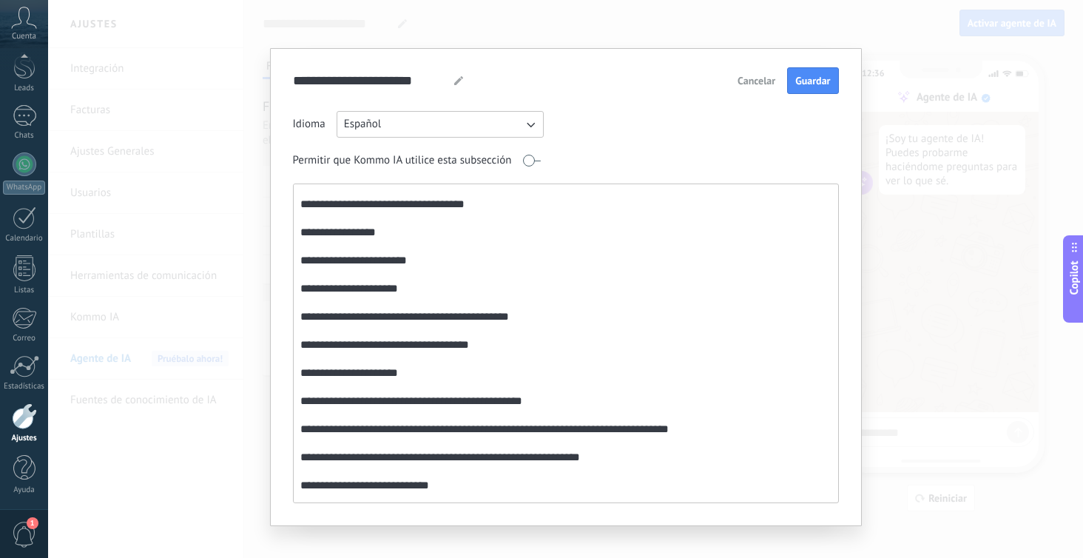
scroll to position [375, 0]
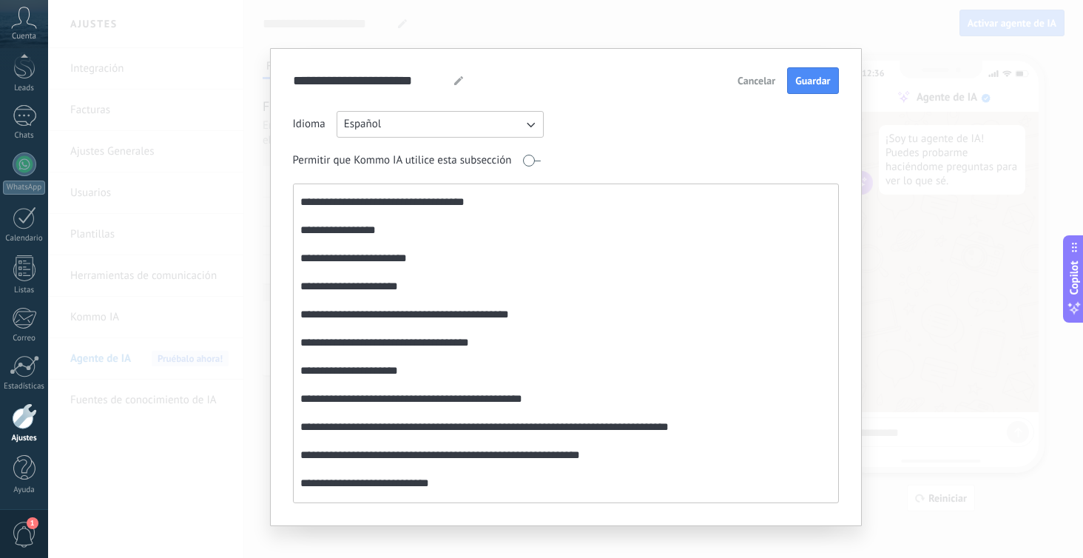
drag, startPoint x: 450, startPoint y: 401, endPoint x: 582, endPoint y: 397, distance: 131.7
click at [582, 397] on textarea at bounding box center [565, 343] width 542 height 318
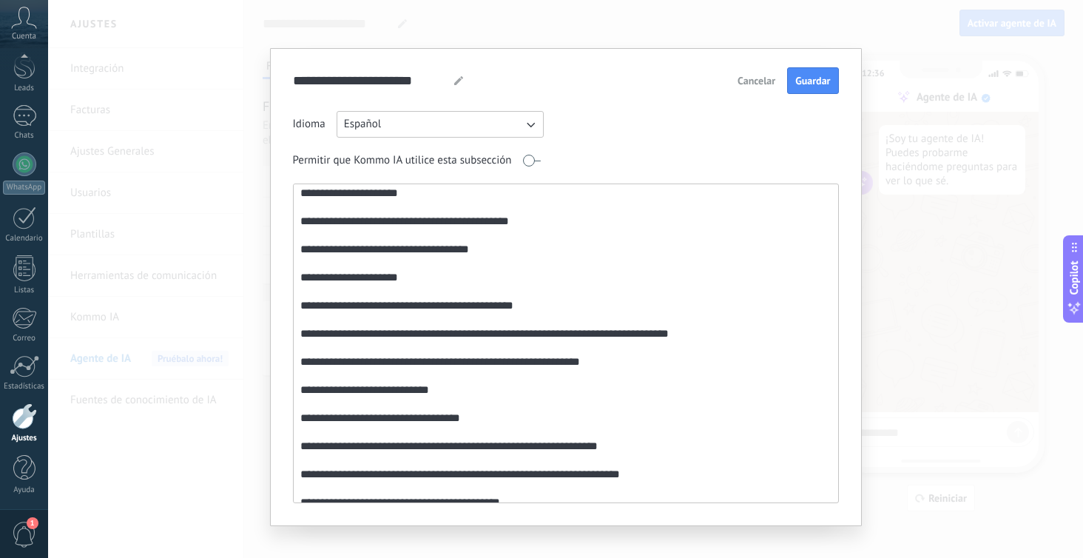
scroll to position [470, 0]
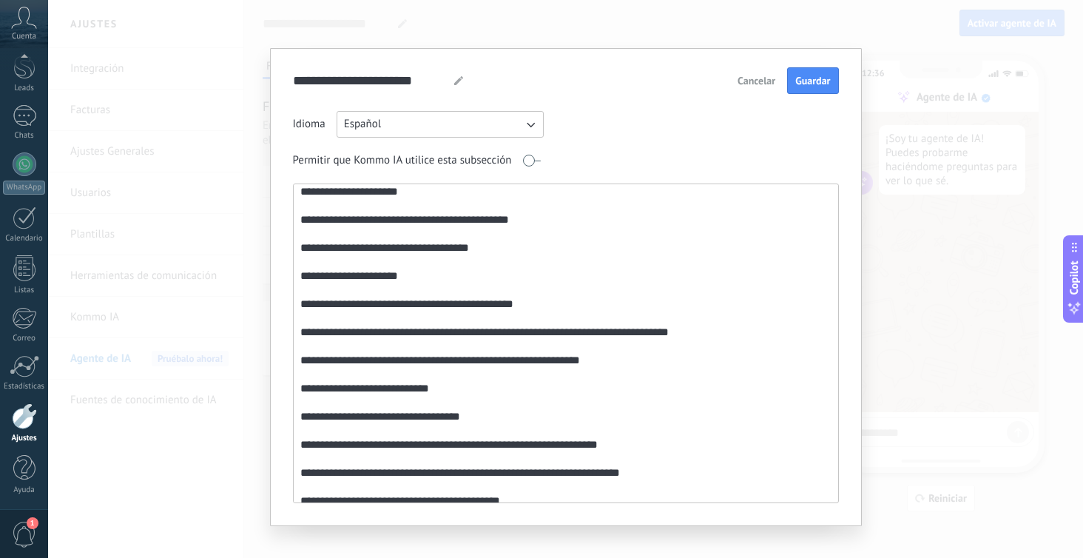
click at [451, 394] on textarea at bounding box center [565, 343] width 542 height 318
click at [480, 410] on textarea at bounding box center [565, 343] width 542 height 318
click at [507, 388] on textarea at bounding box center [565, 343] width 542 height 318
click at [556, 397] on textarea at bounding box center [565, 343] width 542 height 318
click at [493, 403] on textarea at bounding box center [565, 343] width 542 height 318
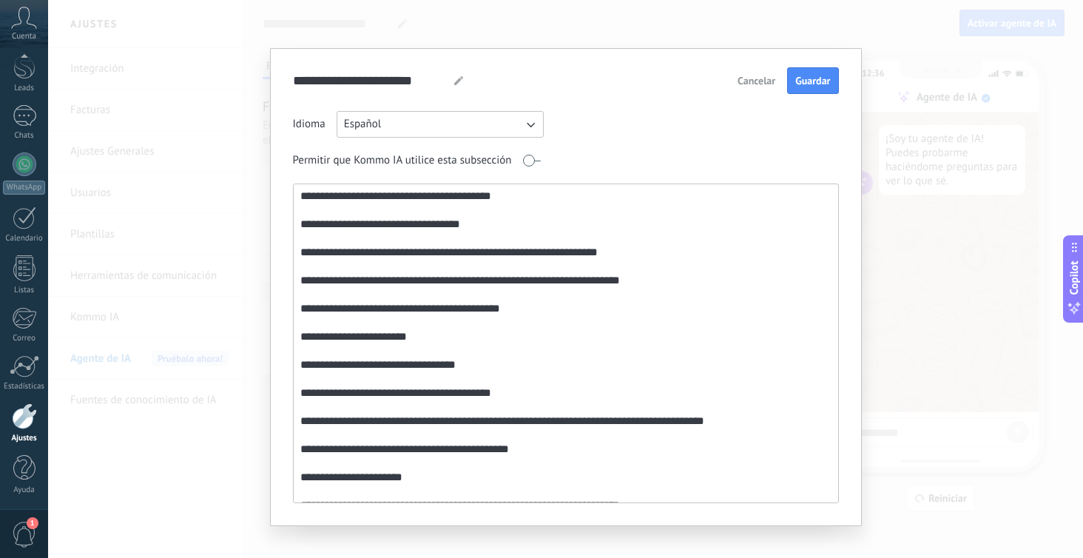
scroll to position [623, 0]
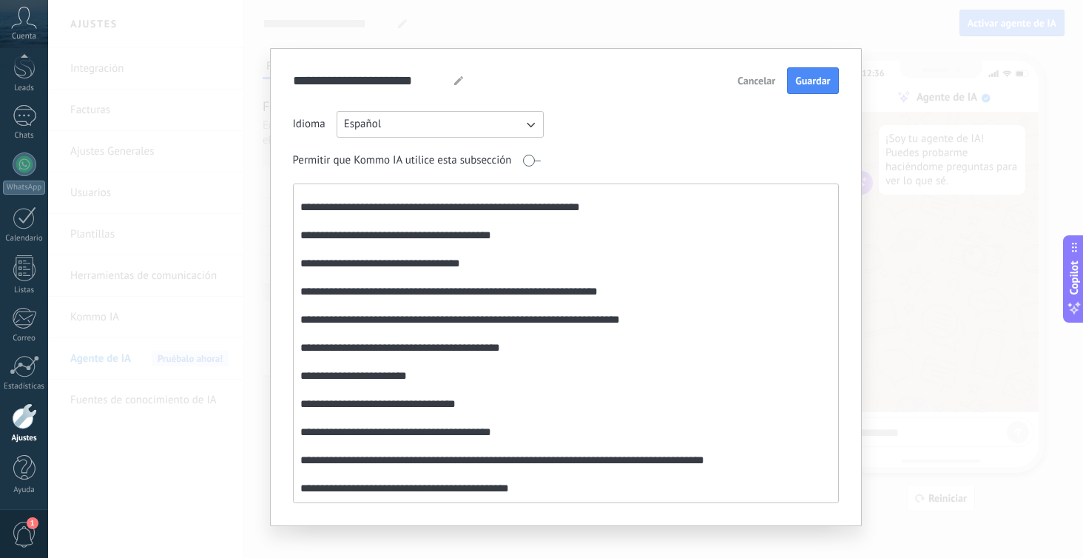
drag, startPoint x: 442, startPoint y: 234, endPoint x: 553, endPoint y: 234, distance: 111.0
click at [553, 234] on textarea at bounding box center [565, 343] width 542 height 318
click at [300, 262] on textarea at bounding box center [565, 343] width 542 height 318
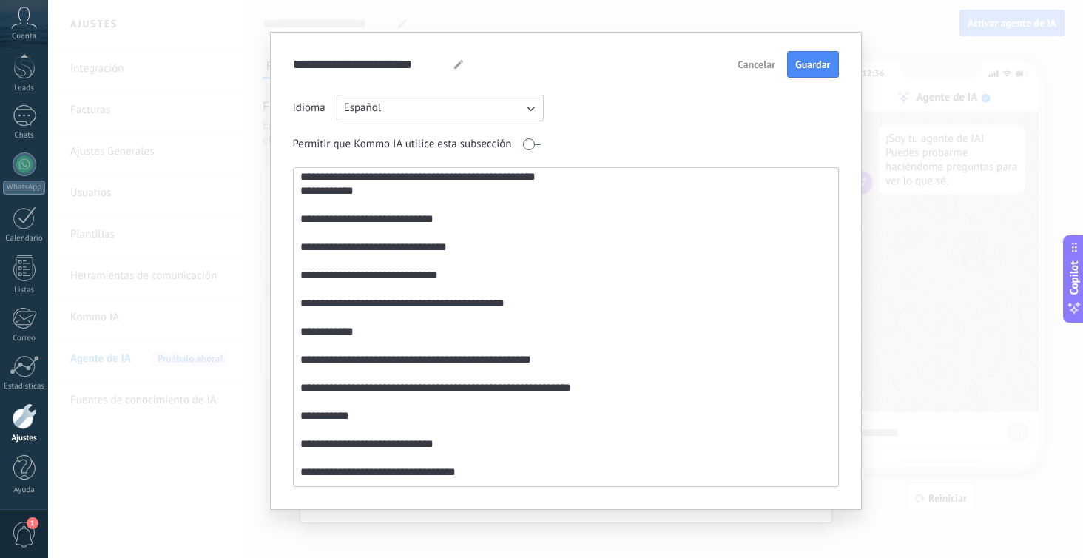
scroll to position [0, 0]
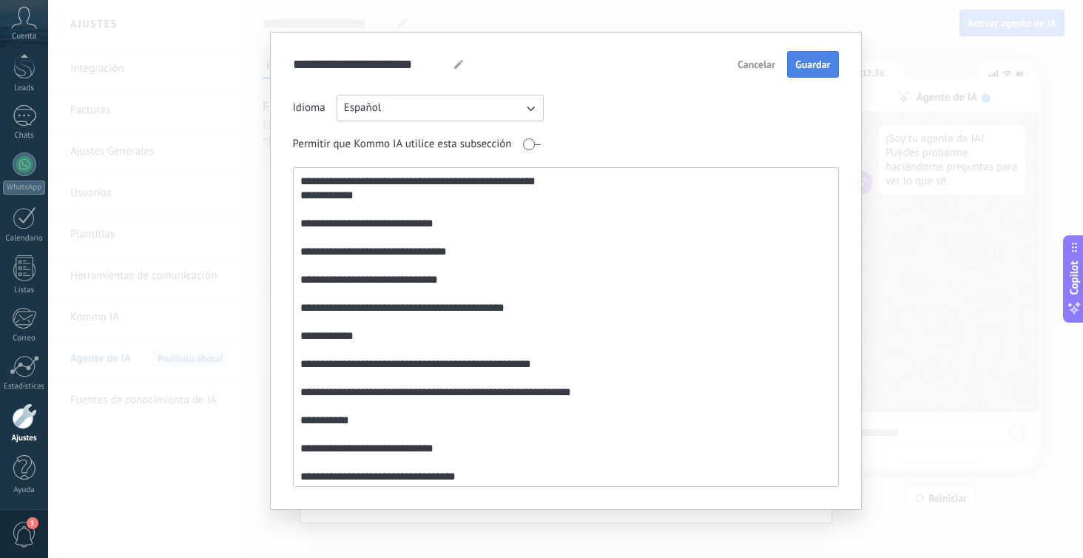
type textarea "**********"
click at [797, 64] on span "Guardar" at bounding box center [812, 64] width 35 height 10
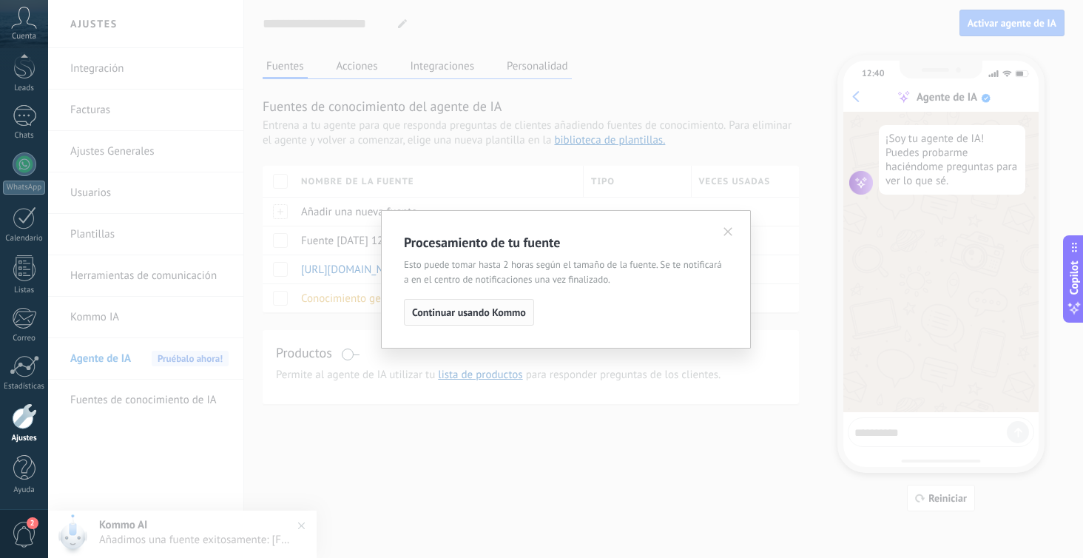
click at [490, 315] on span "Continuar usando Kommo" at bounding box center [469, 312] width 114 height 10
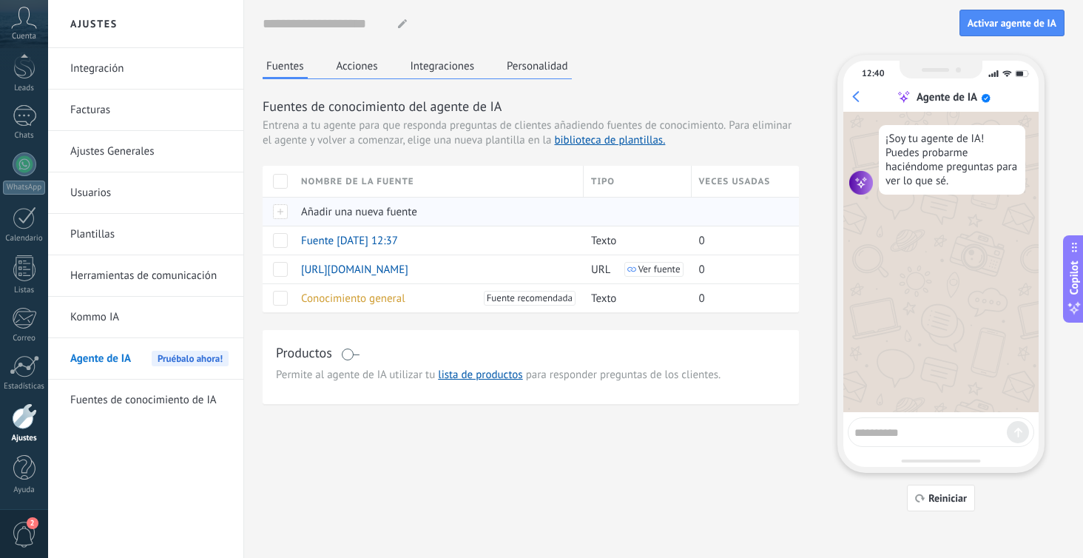
click at [388, 214] on span "Añadir una nueva fuente" at bounding box center [359, 212] width 116 height 14
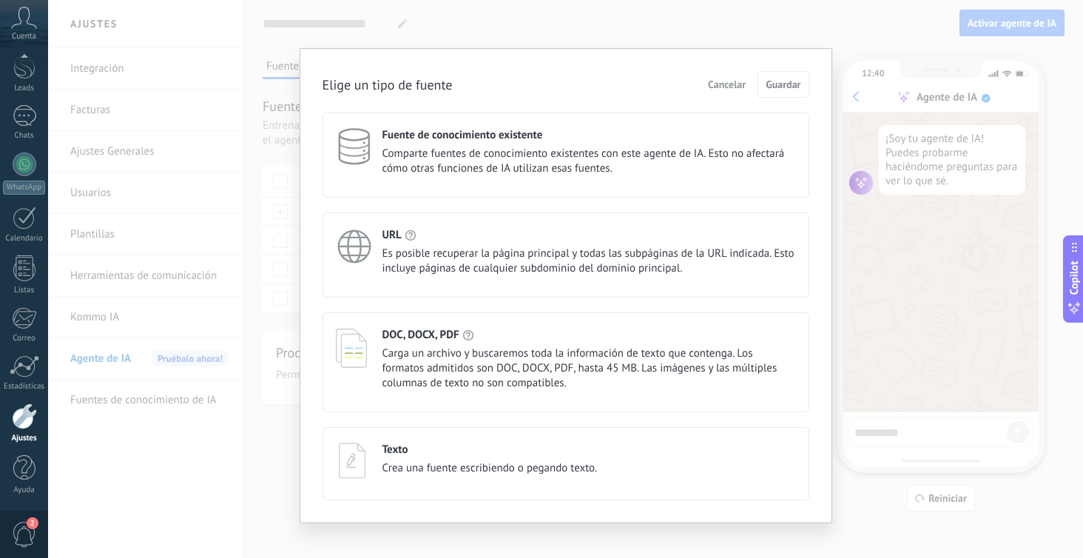
click at [405, 250] on span "Es posible recuperar la página principal y todas las subpáginas de la URL indic…" at bounding box center [590, 261] width 414 height 30
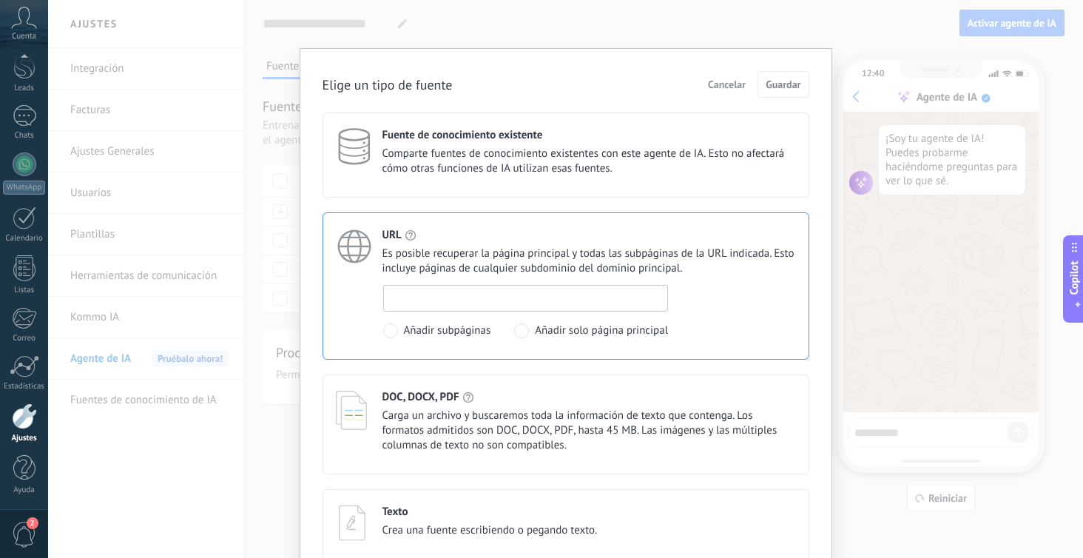
click at [488, 294] on input at bounding box center [526, 298] width 284 height 24
paste input "**********"
type input "**********"
click at [772, 87] on span "Guardar" at bounding box center [783, 84] width 35 height 10
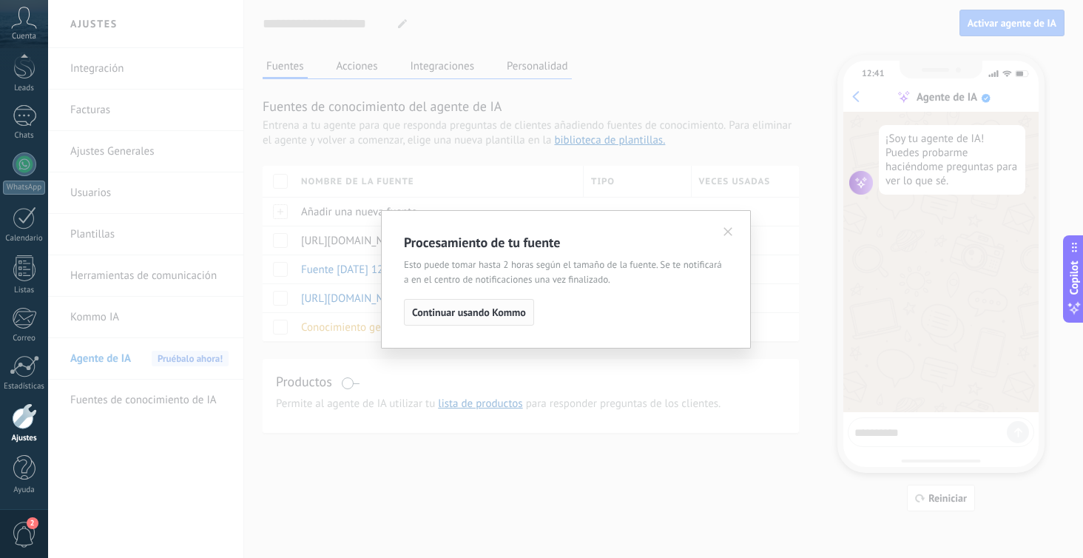
click at [447, 317] on span "Continuar usando Kommo" at bounding box center [469, 312] width 114 height 10
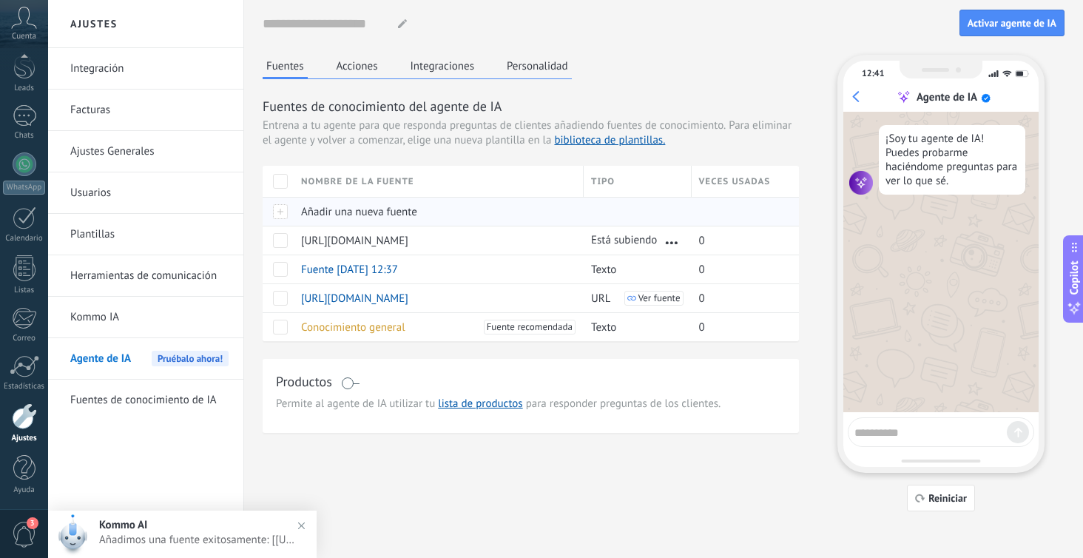
click at [378, 212] on span "Añadir una nueva fuente" at bounding box center [359, 212] width 116 height 14
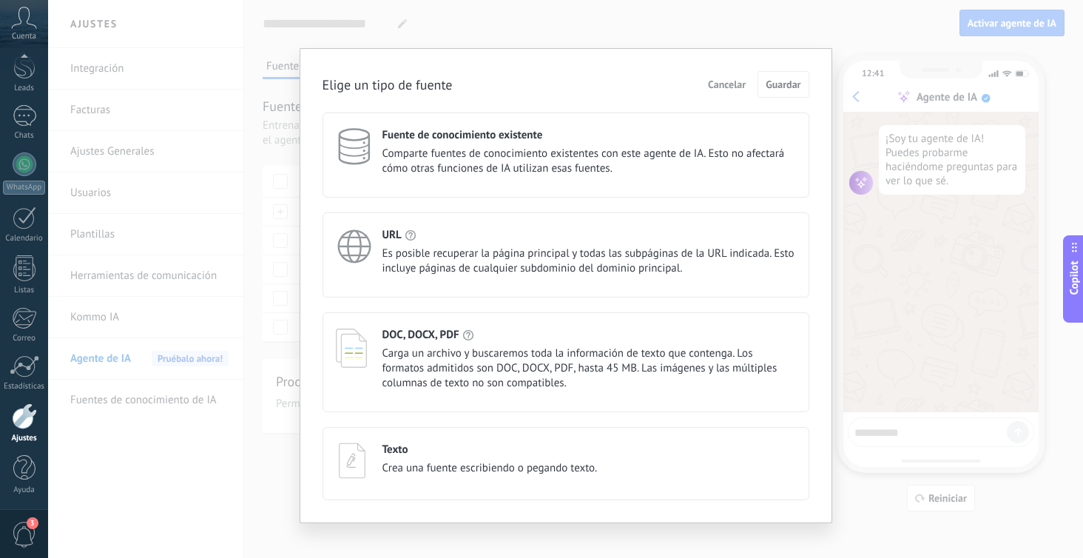
click at [468, 266] on span "Es posible recuperar la página principal y todas las subpáginas de la URL indic…" at bounding box center [590, 261] width 414 height 30
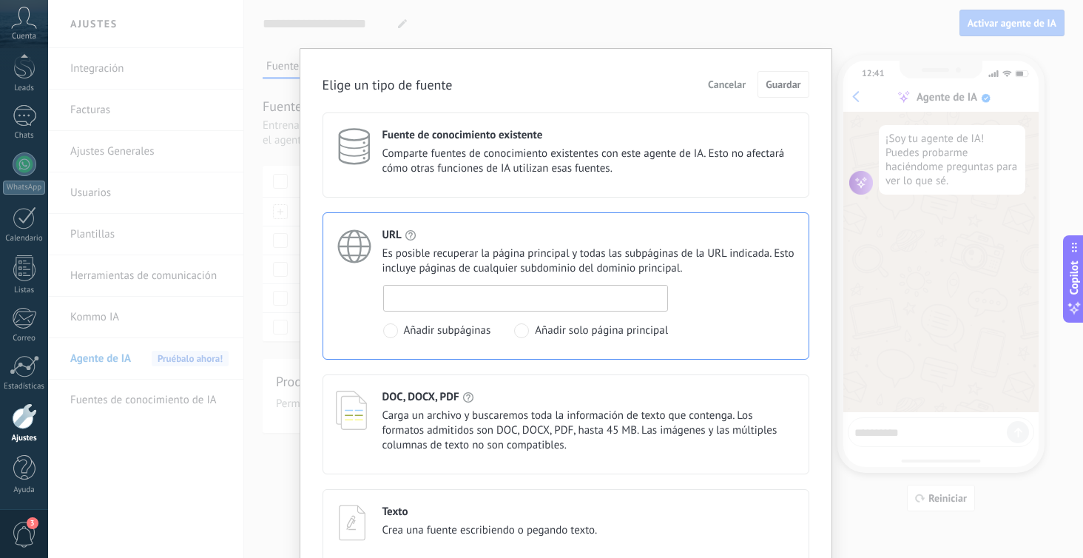
click at [462, 302] on input at bounding box center [526, 298] width 284 height 24
paste input "**********"
type input "**********"
click at [786, 87] on span "Guardar" at bounding box center [783, 84] width 35 height 10
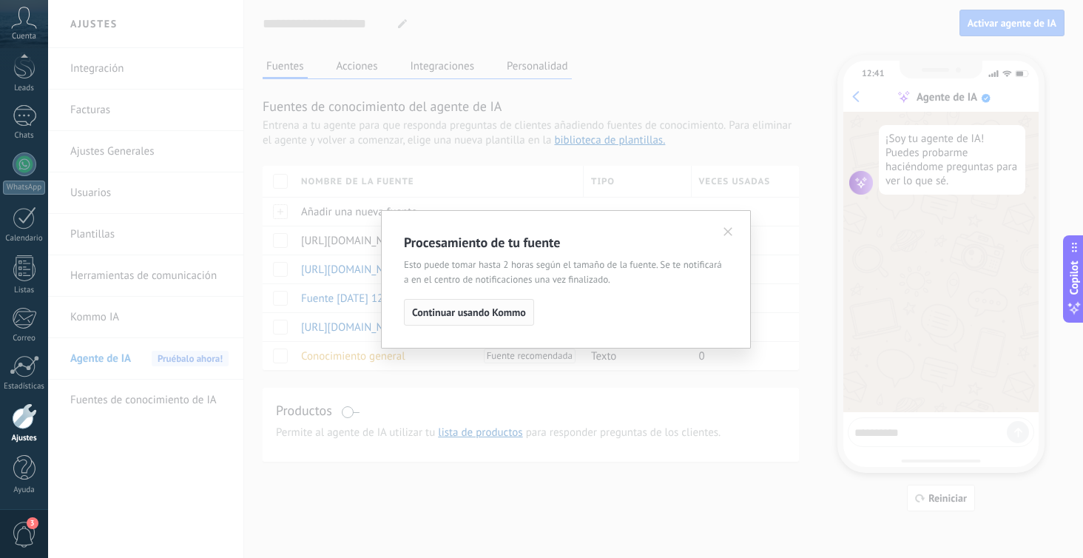
click at [516, 317] on span "Continuar usando Kommo" at bounding box center [469, 312] width 114 height 10
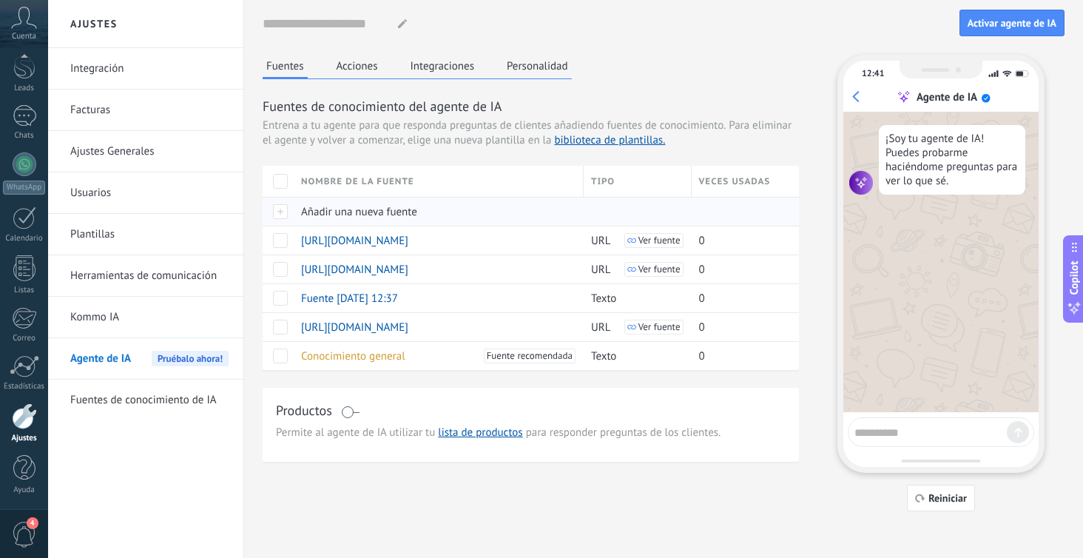
click at [429, 215] on div "Añadir una nueva fuente" at bounding box center [435, 212] width 283 height 28
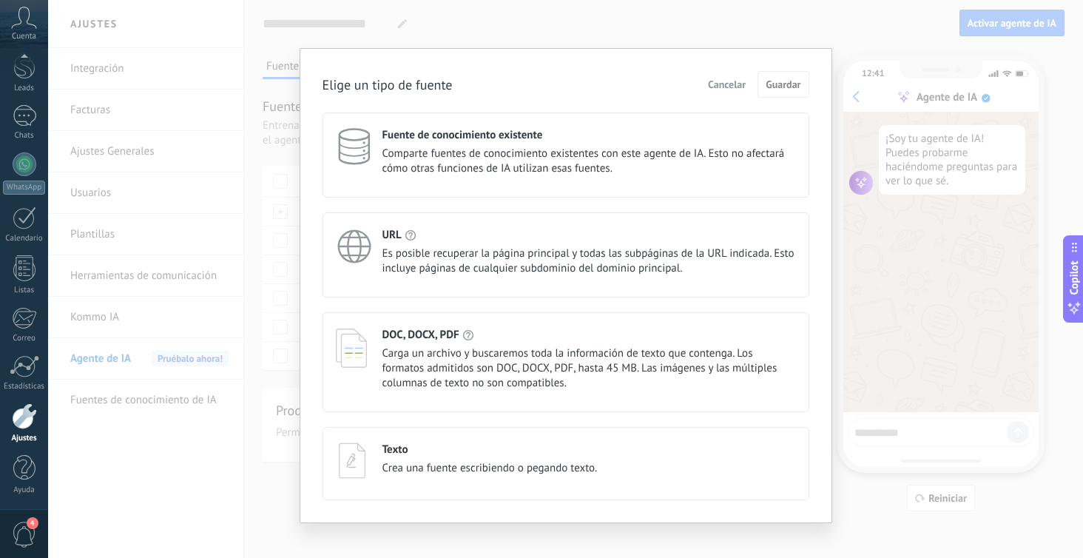
click at [471, 253] on span "Es posible recuperar la página principal y todas las subpáginas de la URL indic…" at bounding box center [590, 261] width 414 height 30
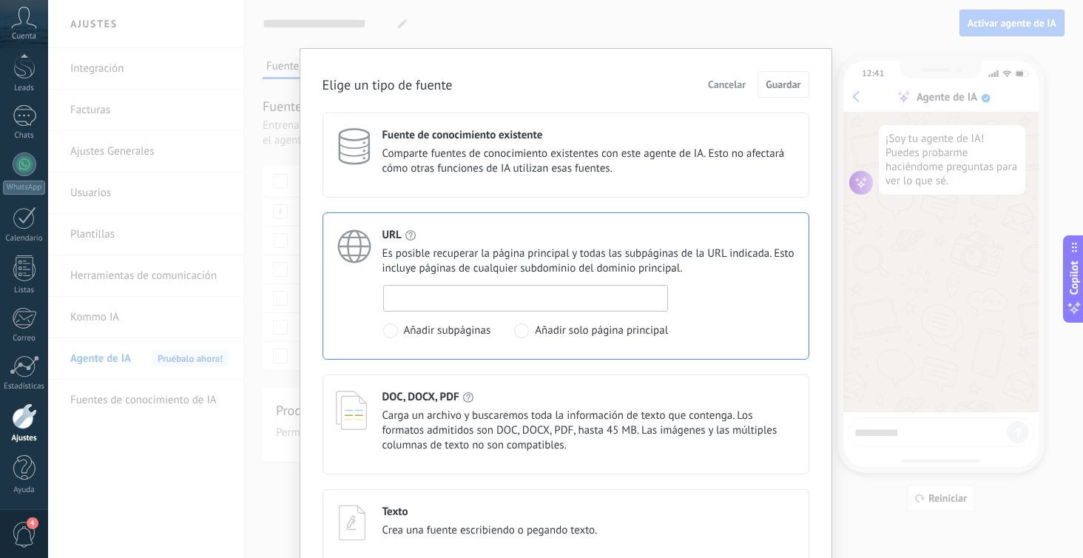
click at [494, 305] on input at bounding box center [526, 298] width 284 height 24
paste input "**********"
type input "**********"
click at [775, 85] on span "Guardar" at bounding box center [783, 84] width 35 height 10
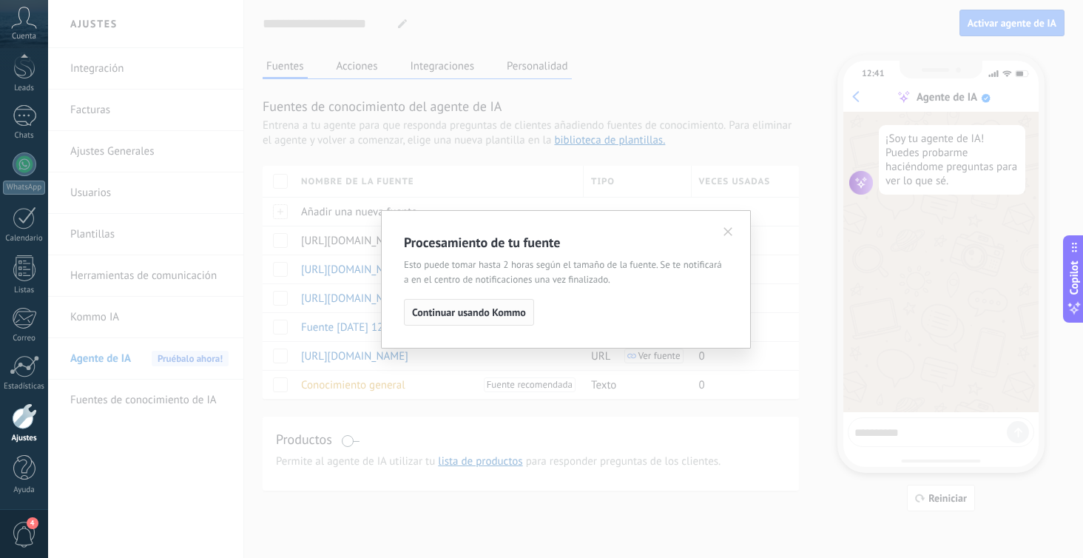
click at [512, 317] on span "Continuar usando Kommo" at bounding box center [469, 312] width 114 height 10
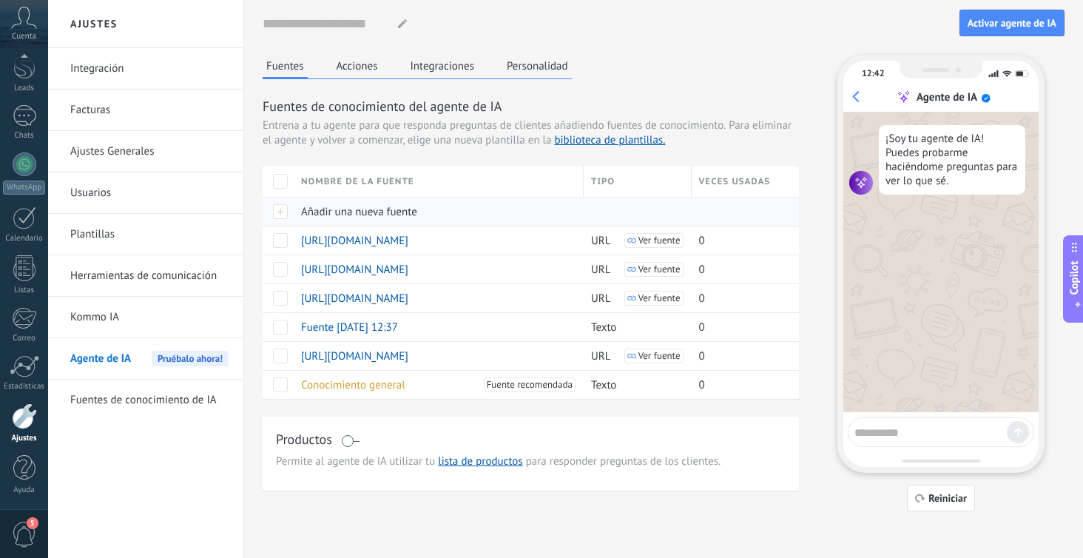
click at [417, 213] on div "Añadir una nueva fuente" at bounding box center [435, 212] width 283 height 28
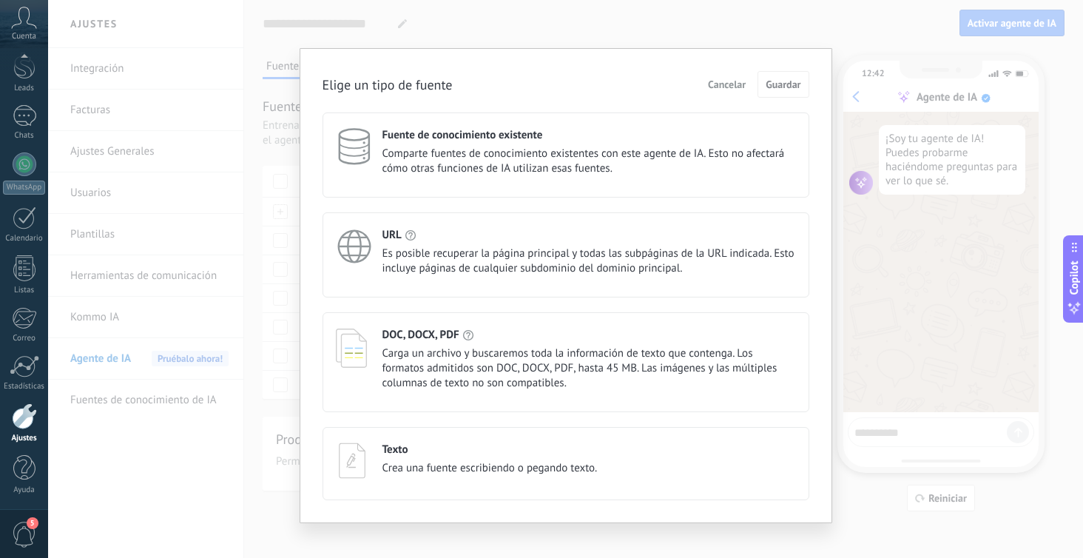
click at [469, 250] on span "Es posible recuperar la página principal y todas las subpáginas de la URL indic…" at bounding box center [590, 261] width 414 height 30
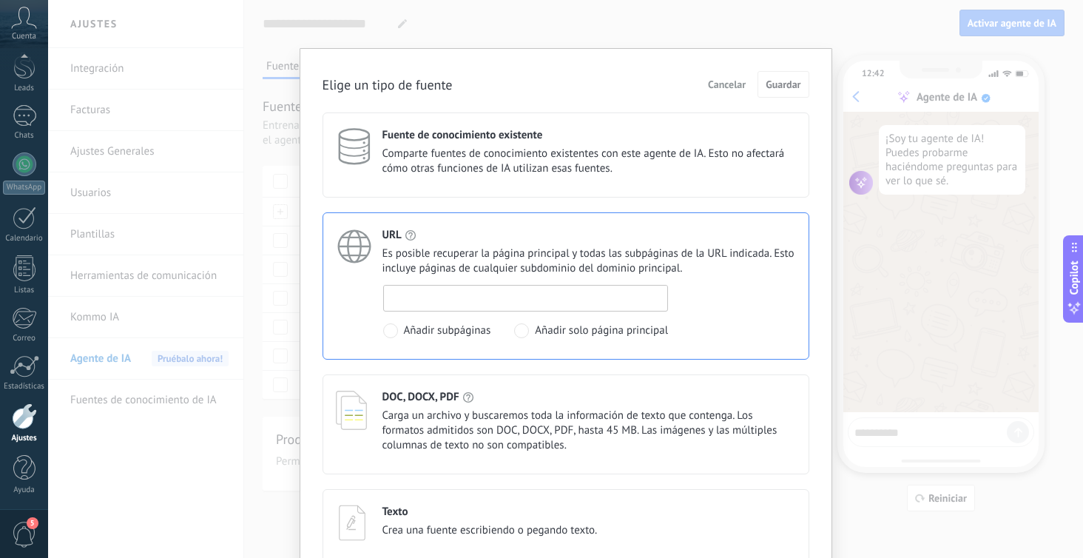
click at [480, 300] on input at bounding box center [526, 298] width 284 height 24
paste input "**********"
type input "**********"
click at [769, 89] on span "Guardar" at bounding box center [783, 84] width 35 height 10
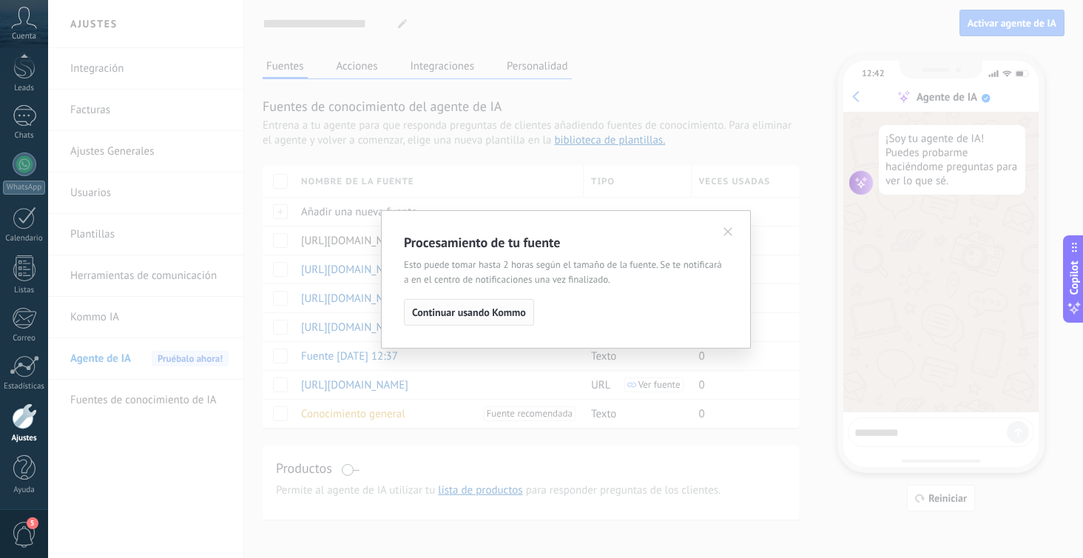
click at [508, 315] on span "Continuar usando Kommo" at bounding box center [469, 312] width 114 height 10
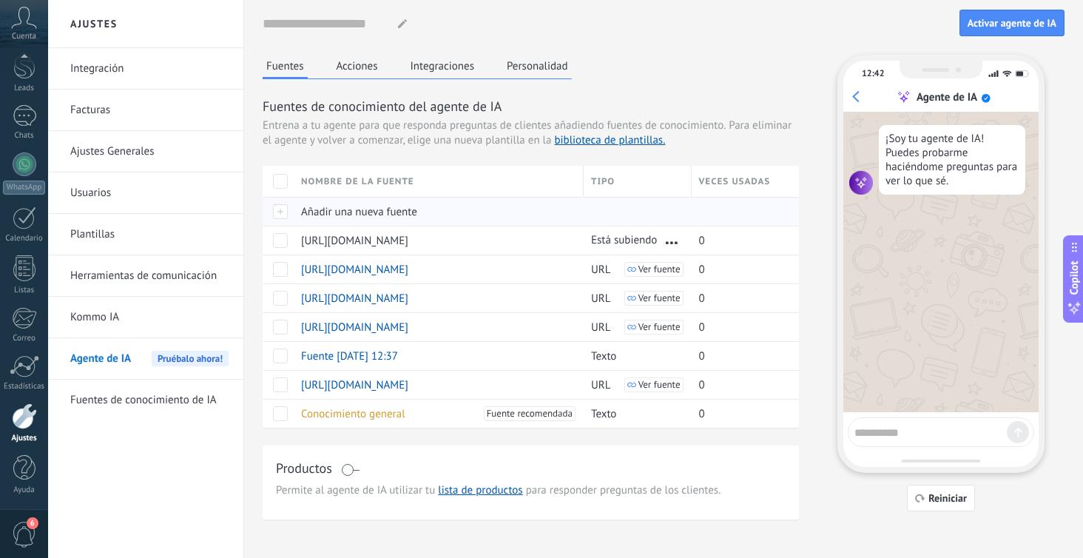
click at [404, 207] on span "Añadir una nueva fuente" at bounding box center [359, 212] width 116 height 14
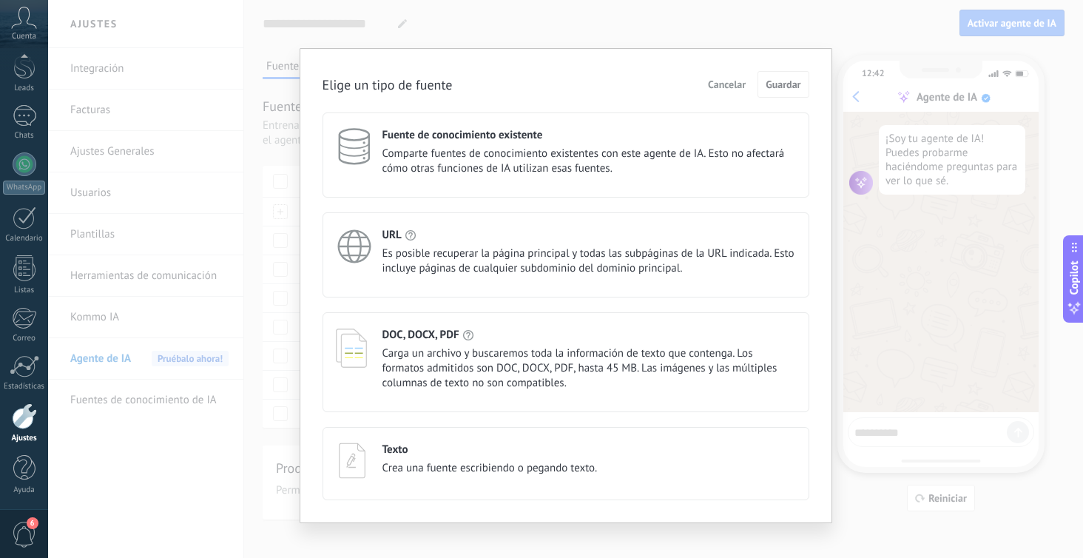
click at [436, 259] on span "Es posible recuperar la página principal y todas las subpáginas de la URL indic…" at bounding box center [590, 261] width 414 height 30
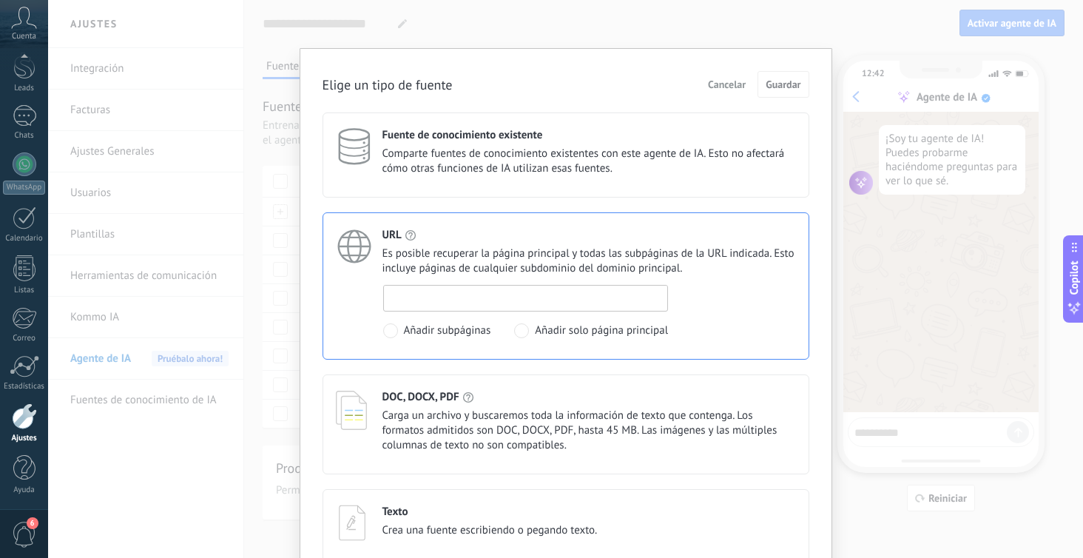
click at [459, 294] on input at bounding box center [526, 298] width 284 height 24
paste input "**********"
type input "**********"
click at [781, 87] on span "Guardar" at bounding box center [783, 84] width 35 height 10
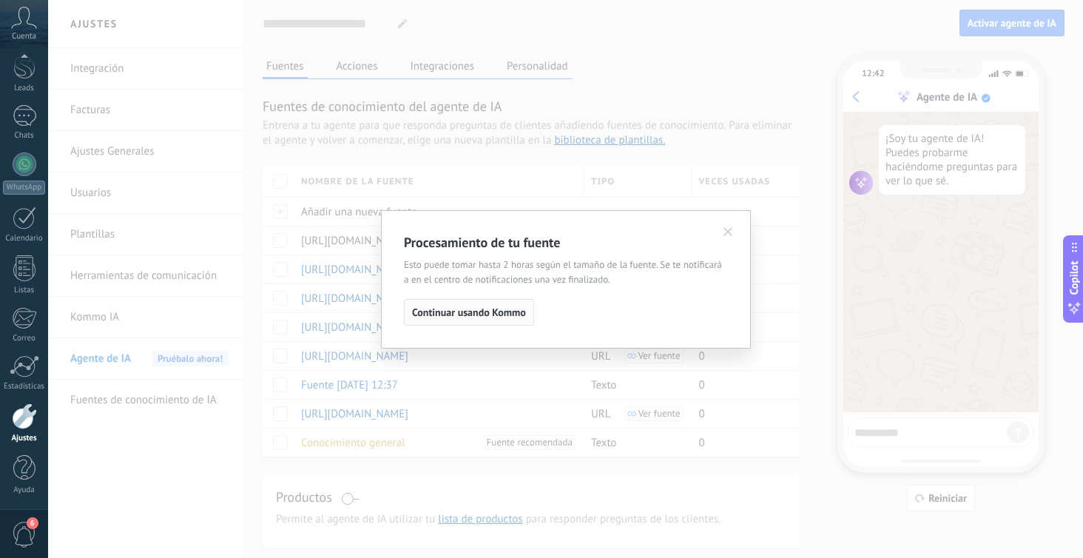
click at [502, 324] on button "Continuar usando Kommo" at bounding box center [469, 312] width 130 height 27
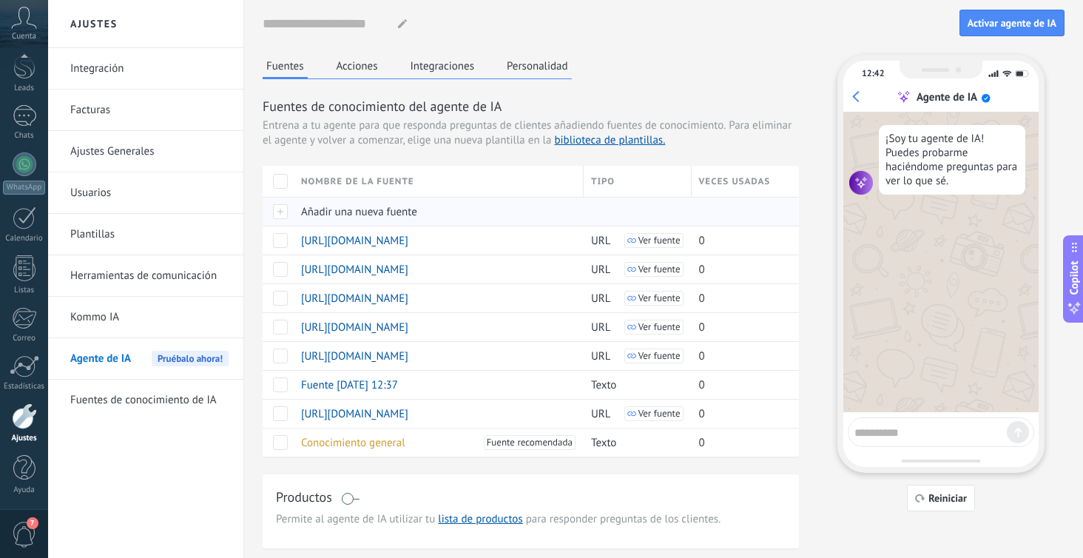
click at [374, 205] on span "Añadir una nueva fuente" at bounding box center [359, 212] width 116 height 14
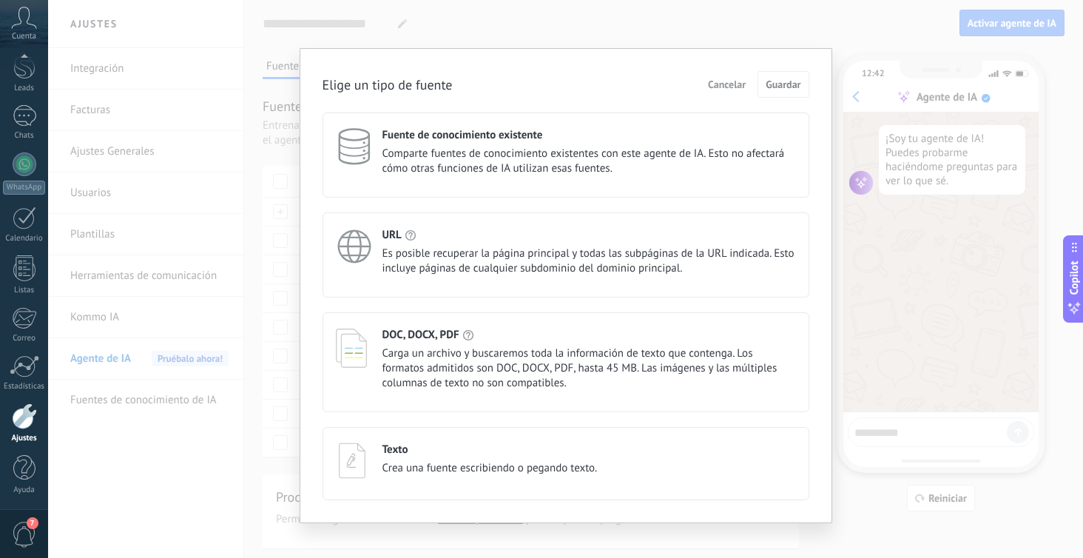
click at [448, 367] on span "Carga un archivo y buscaremos toda la información de texto que contenga. Los fo…" at bounding box center [590, 368] width 414 height 44
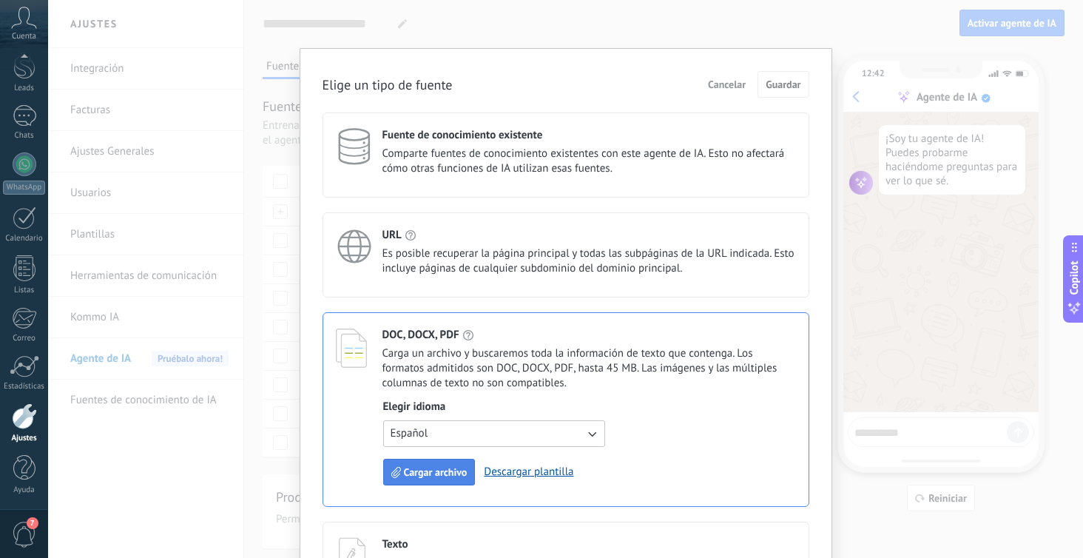
click at [425, 472] on span "Cargar archivo" at bounding box center [436, 472] width 64 height 10
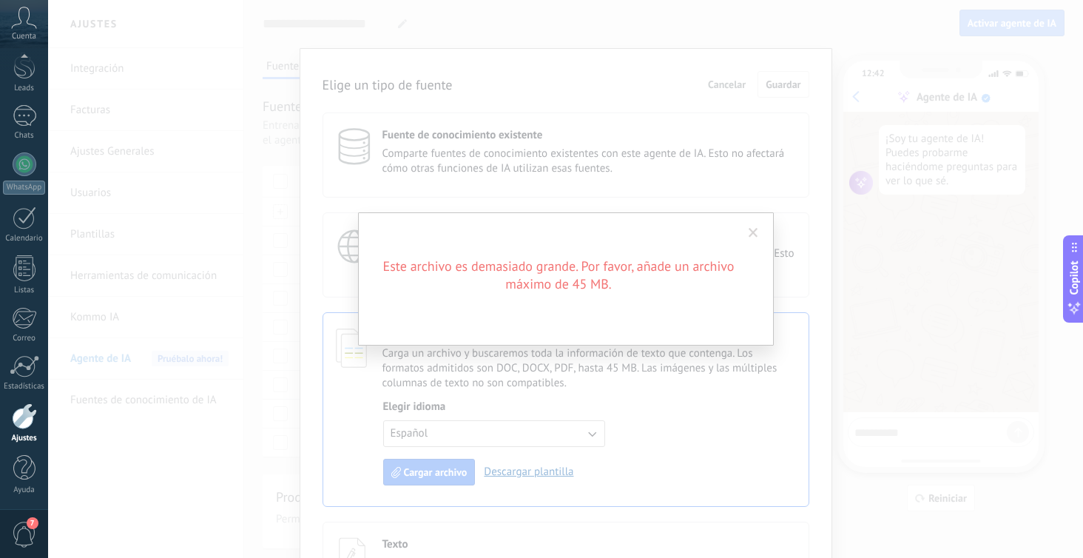
click at [748, 229] on span at bounding box center [753, 232] width 24 height 25
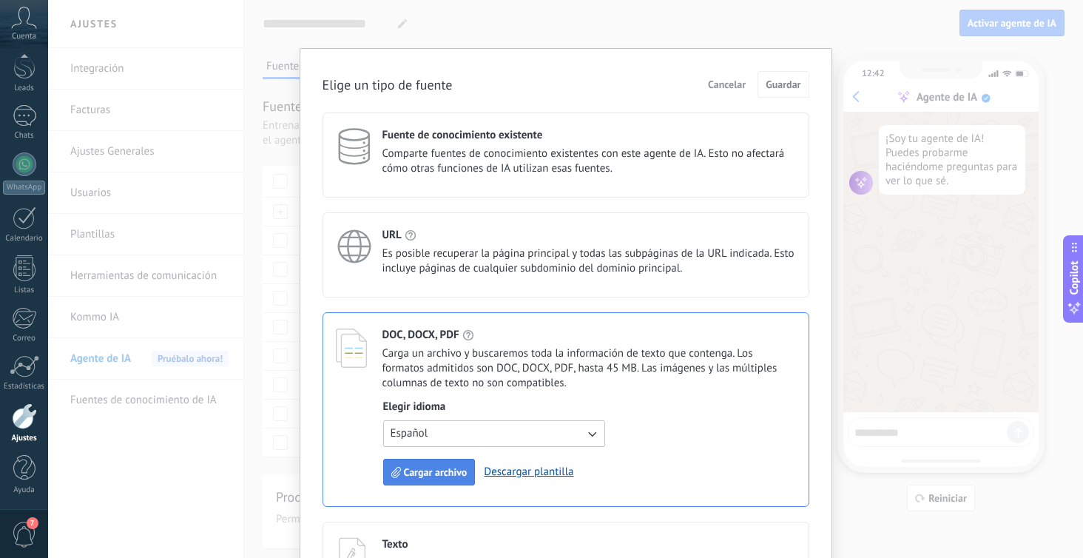
click at [412, 462] on button "Cargar archivo" at bounding box center [429, 472] width 92 height 27
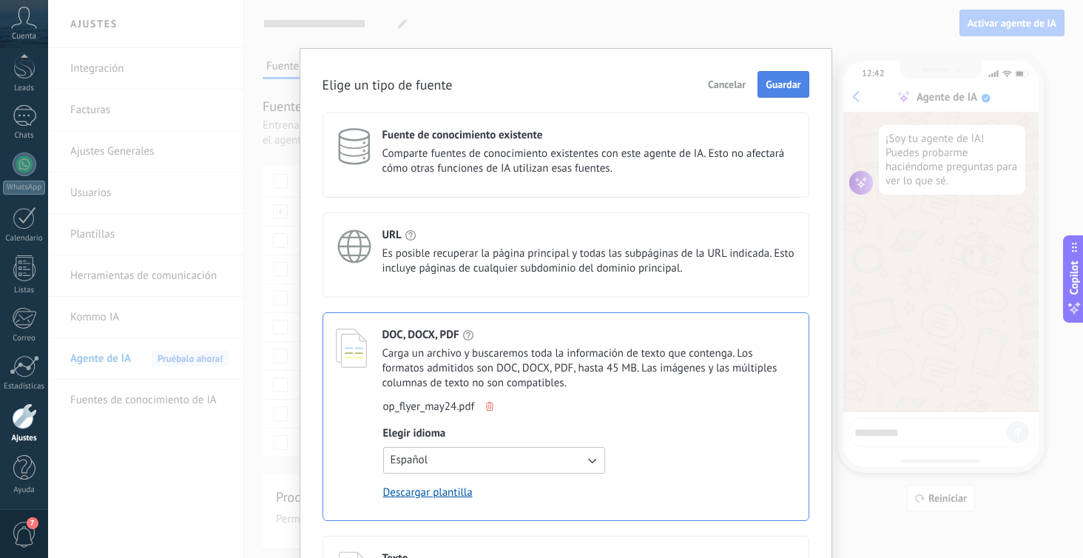
click at [776, 88] on span "Guardar" at bounding box center [783, 84] width 35 height 10
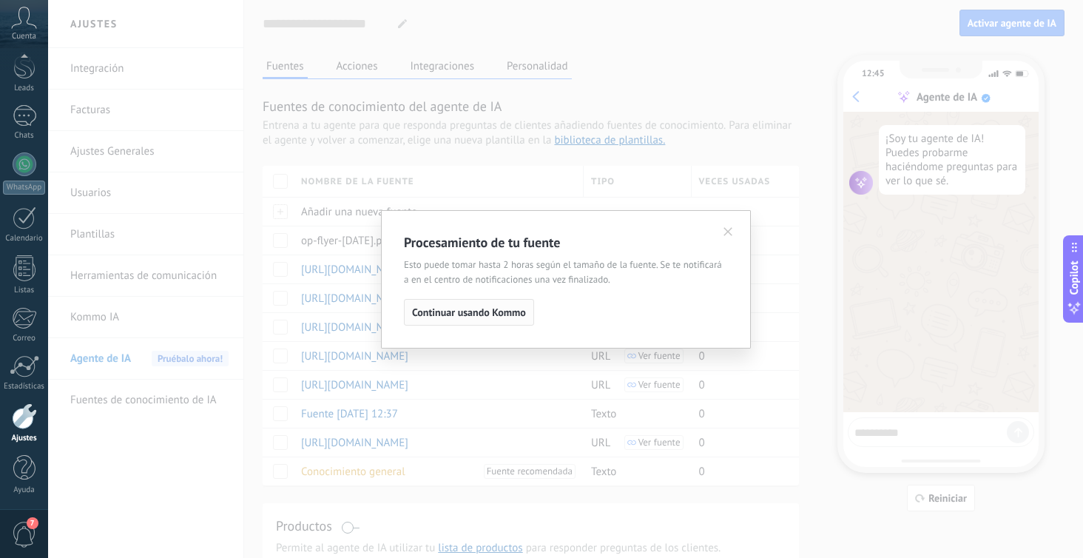
click at [485, 315] on span "Continuar usando Kommo" at bounding box center [469, 312] width 114 height 10
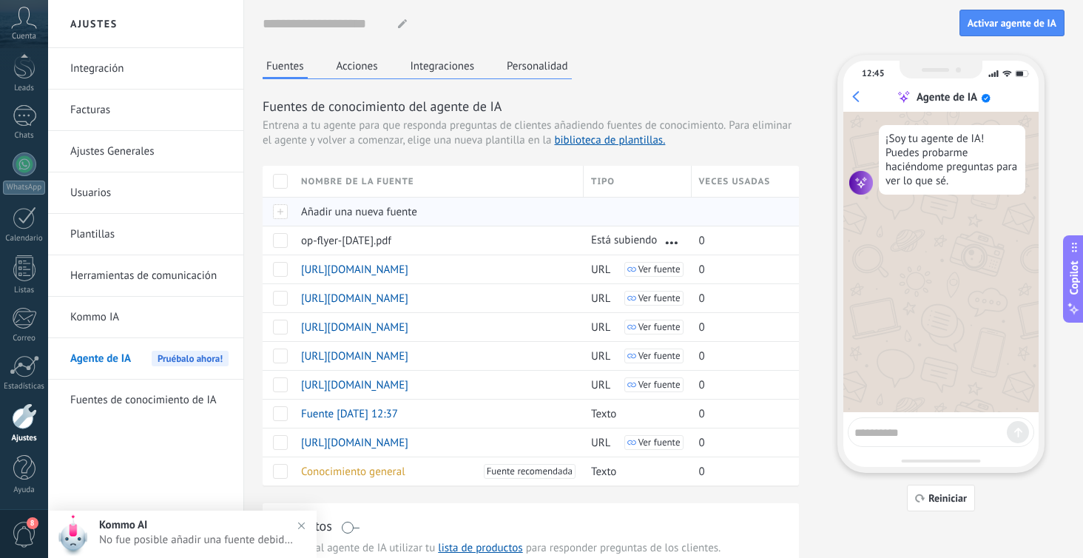
click at [408, 212] on span "Añadir una nueva fuente" at bounding box center [359, 212] width 116 height 14
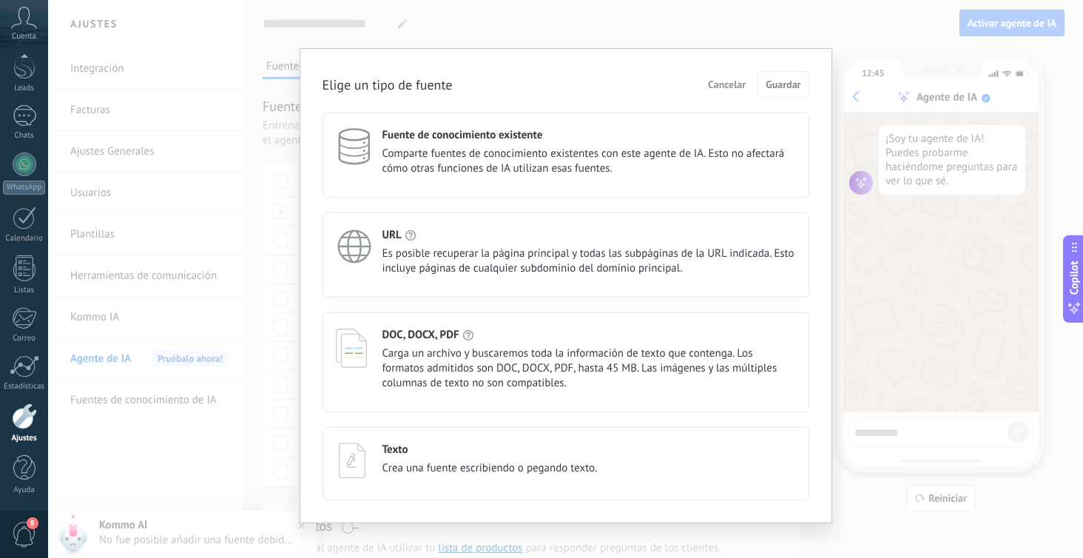
click at [448, 357] on span "Carga un archivo y buscaremos toda la información de texto que contenga. Los fo…" at bounding box center [590, 368] width 414 height 44
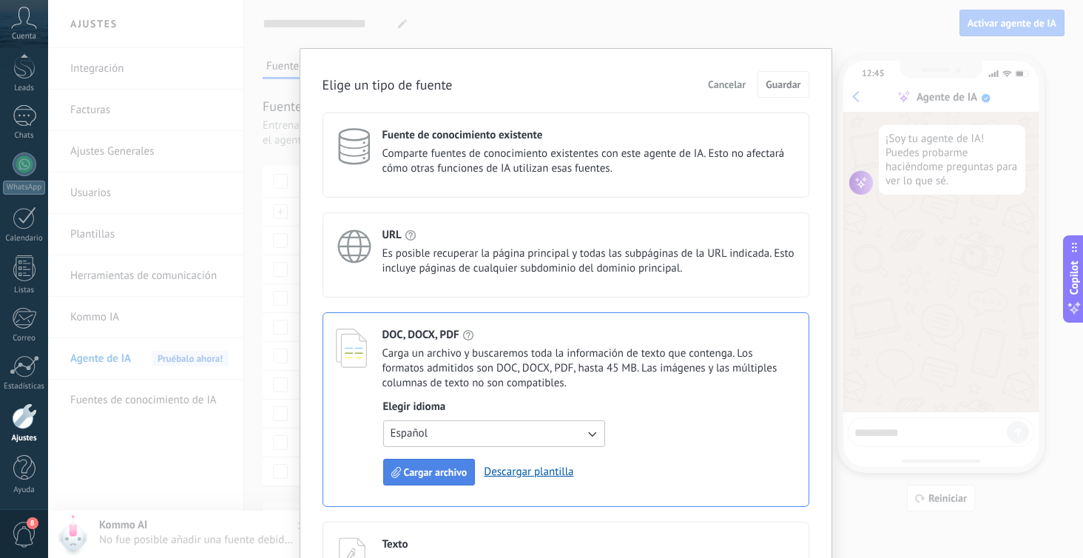
click at [435, 474] on span "Cargar archivo" at bounding box center [436, 472] width 64 height 10
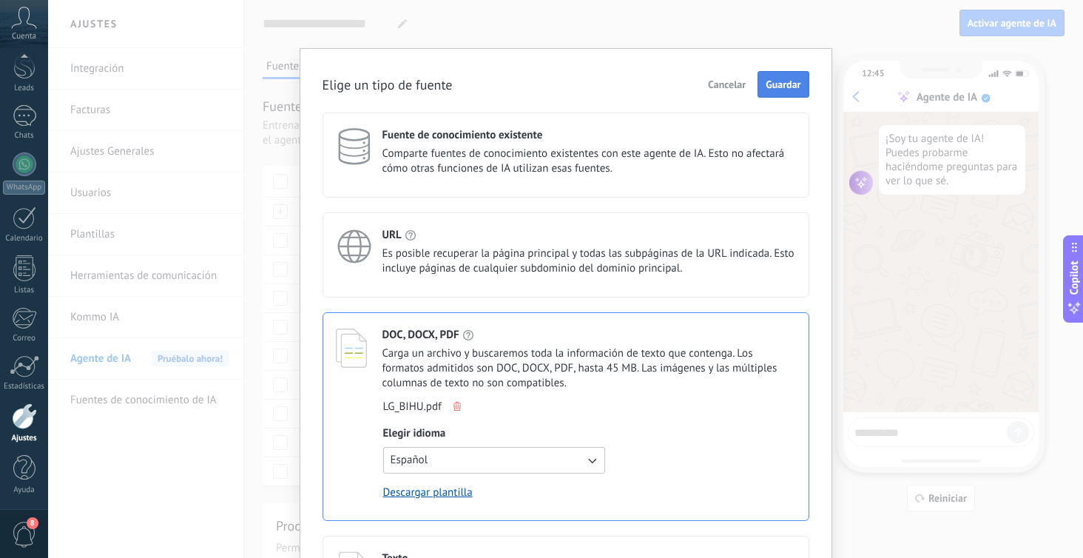
click at [776, 81] on span "Guardar" at bounding box center [783, 84] width 35 height 10
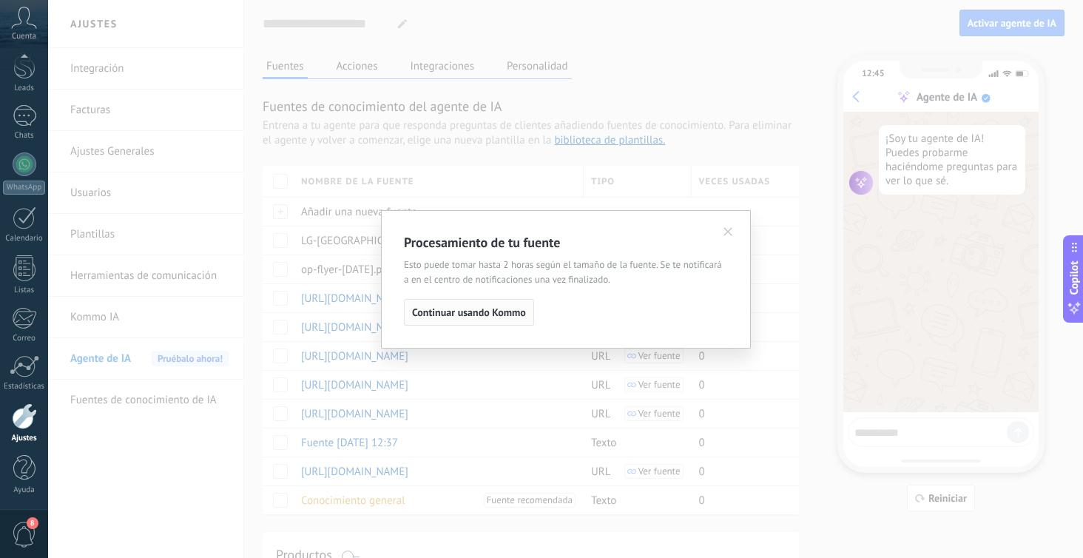
click at [478, 315] on span "Continuar usando Kommo" at bounding box center [469, 312] width 114 height 10
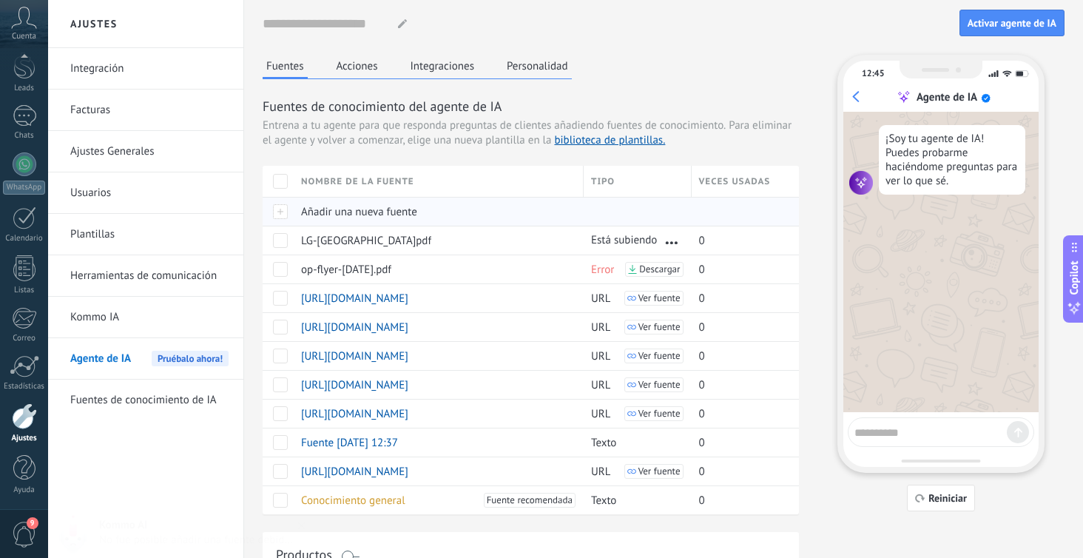
click at [391, 213] on span "Añadir una nueva fuente" at bounding box center [359, 212] width 116 height 14
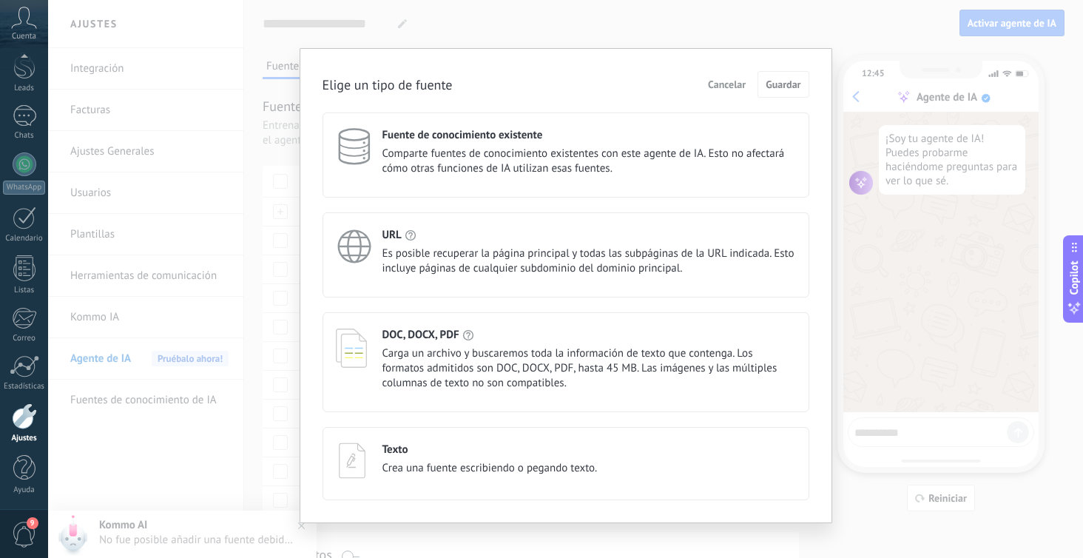
click at [442, 266] on span "Es posible recuperar la página principal y todas las subpáginas de la URL indic…" at bounding box center [590, 261] width 414 height 30
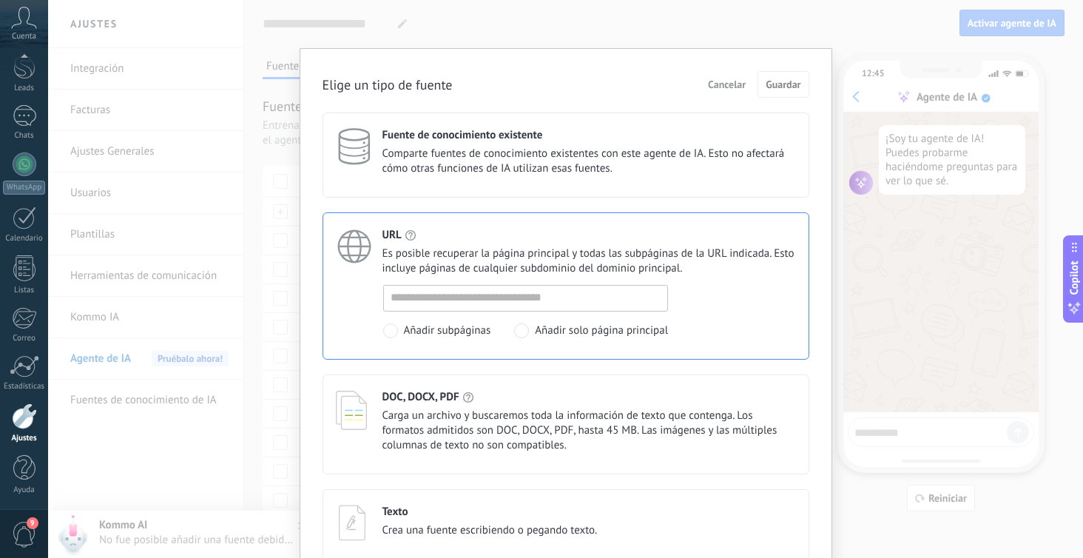
click at [439, 392] on h4 "DOC, DOCX, PDF" at bounding box center [421, 397] width 77 height 14
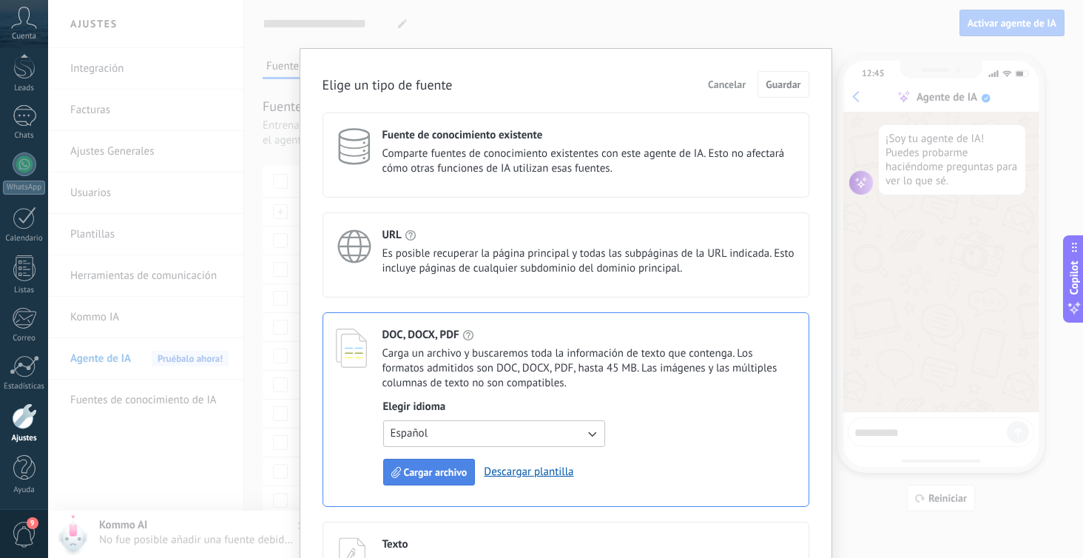
click at [428, 465] on button "Cargar archivo" at bounding box center [429, 472] width 92 height 27
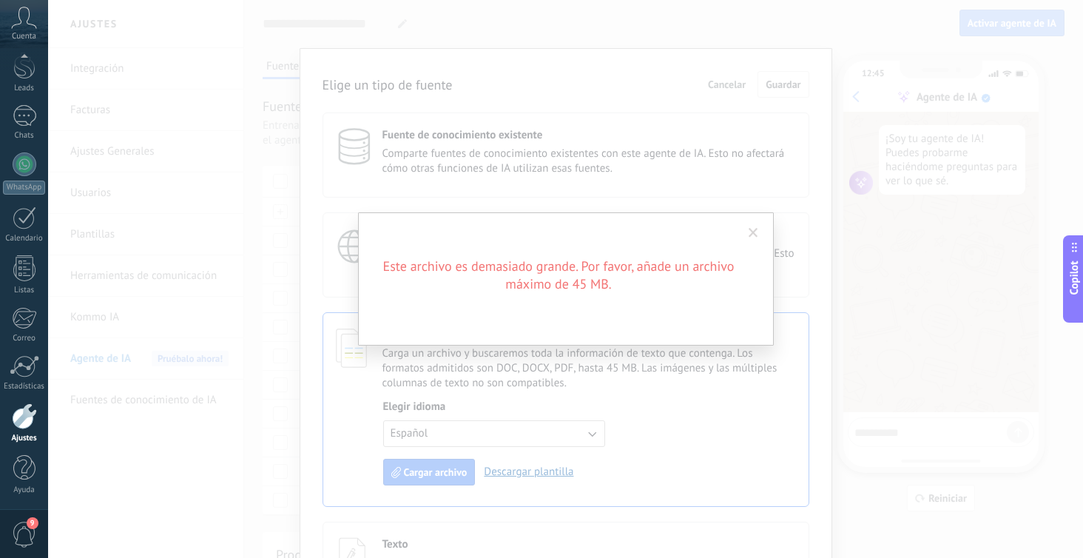
click at [754, 232] on span at bounding box center [754, 233] width 10 height 10
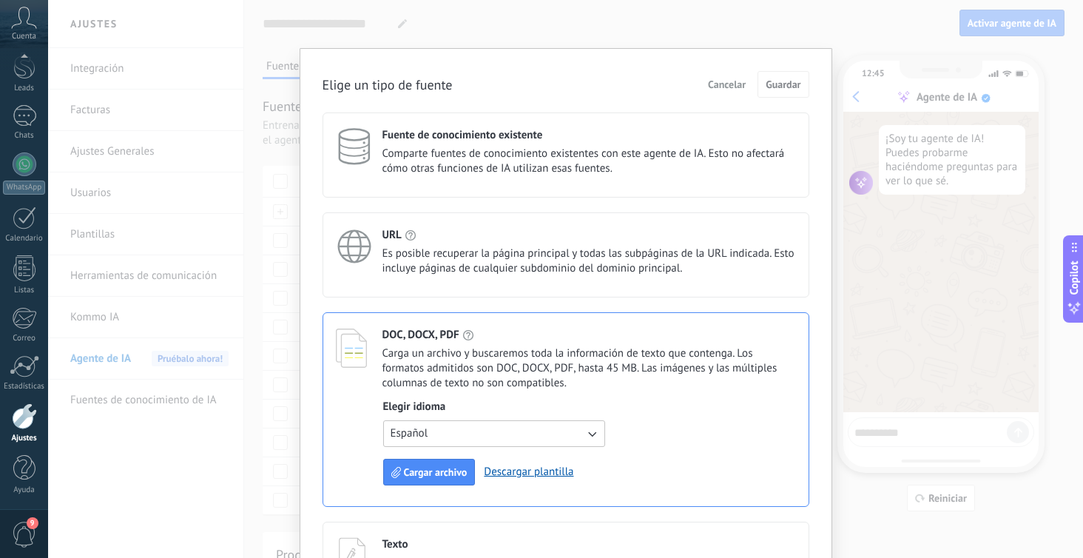
click at [729, 86] on span "Cancelar" at bounding box center [727, 84] width 38 height 10
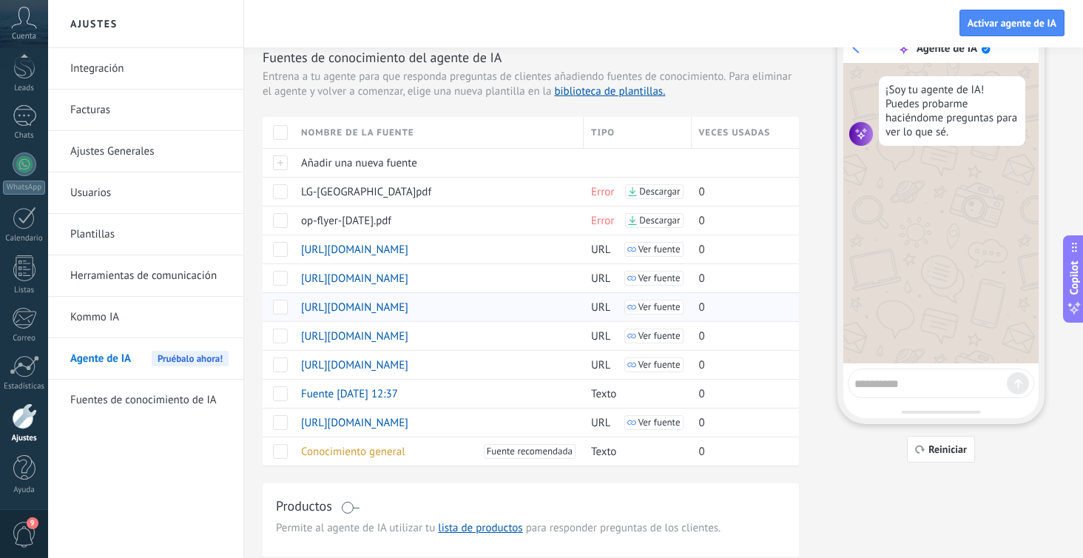
scroll to position [45, 0]
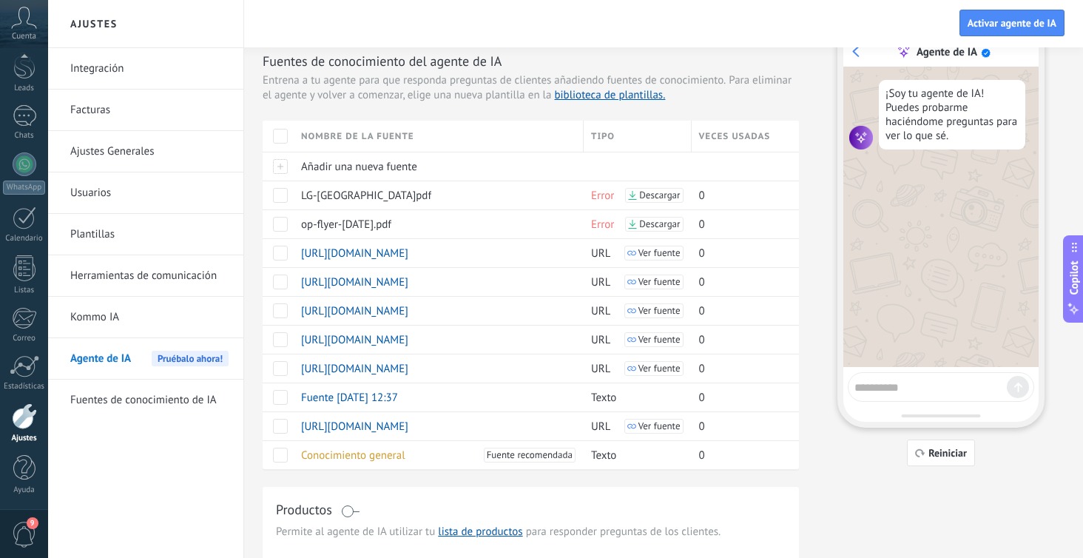
click at [921, 386] on textarea at bounding box center [931, 385] width 152 height 18
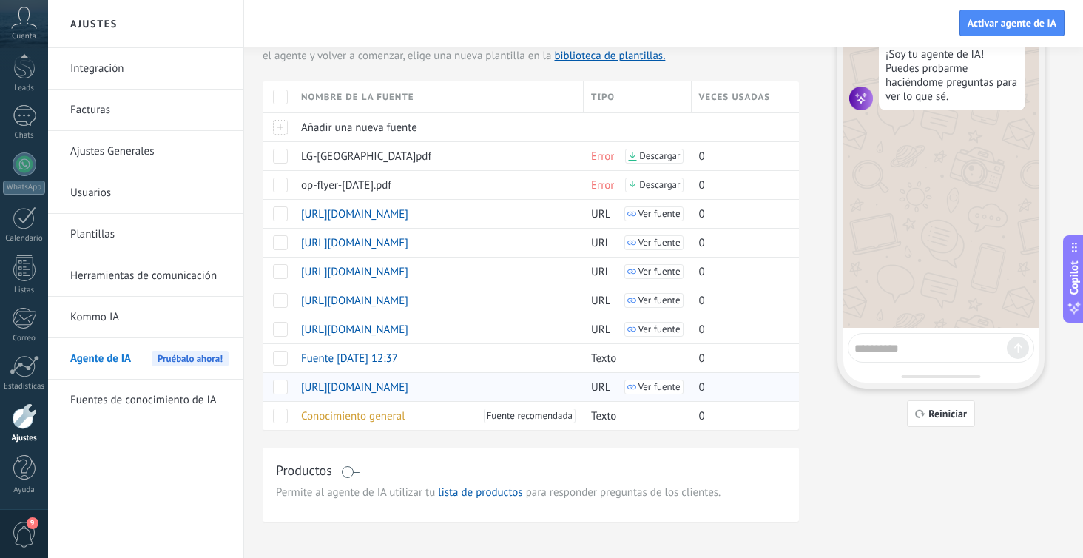
scroll to position [96, 0]
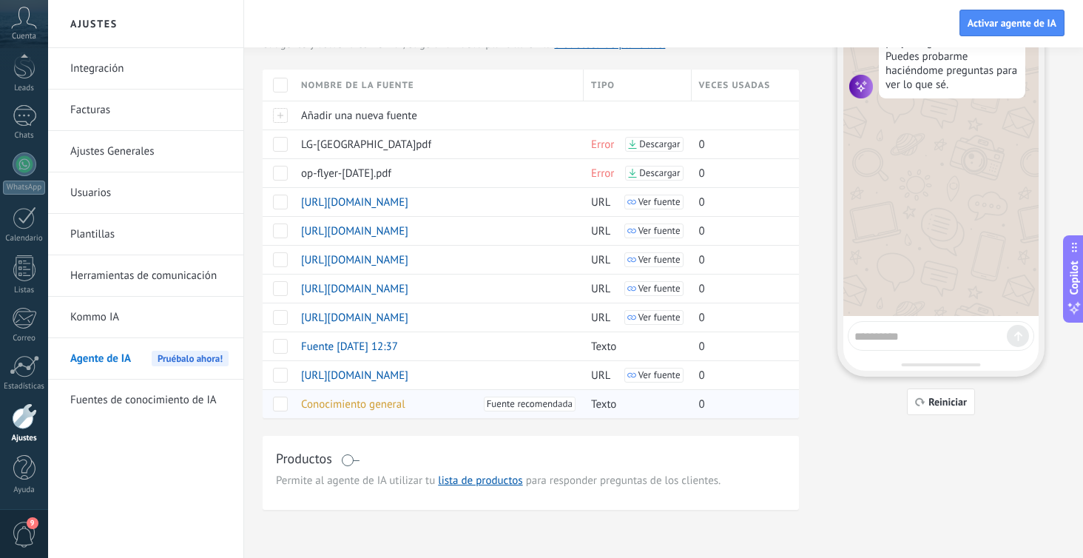
click at [367, 405] on span "Conocimiento general" at bounding box center [353, 404] width 104 height 14
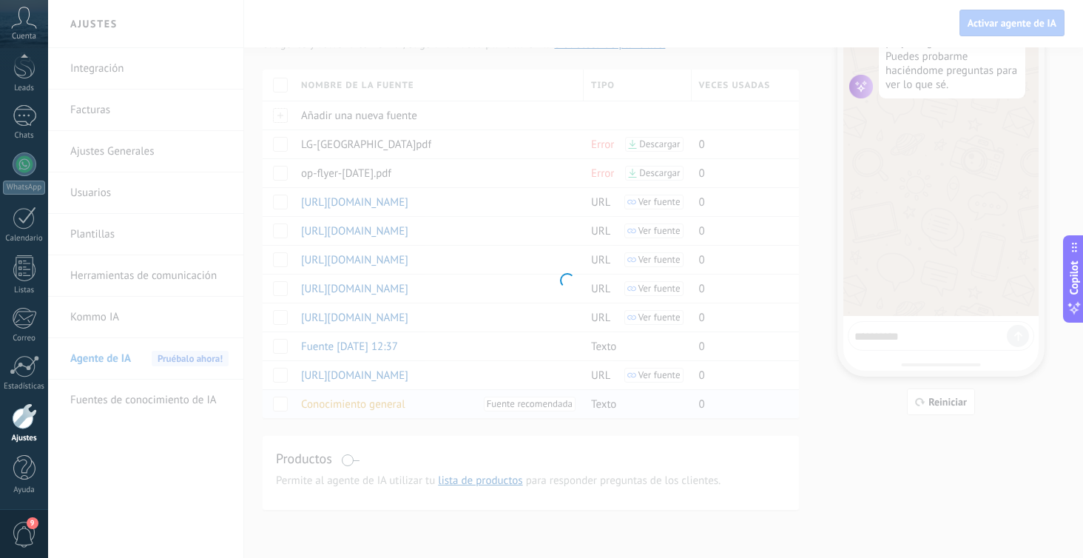
type input "**********"
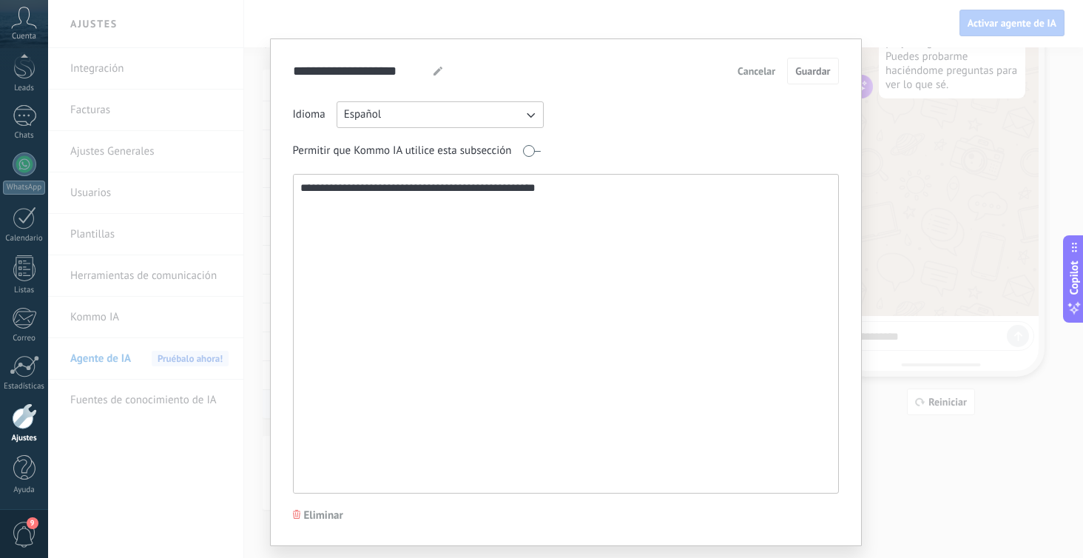
scroll to position [0, 0]
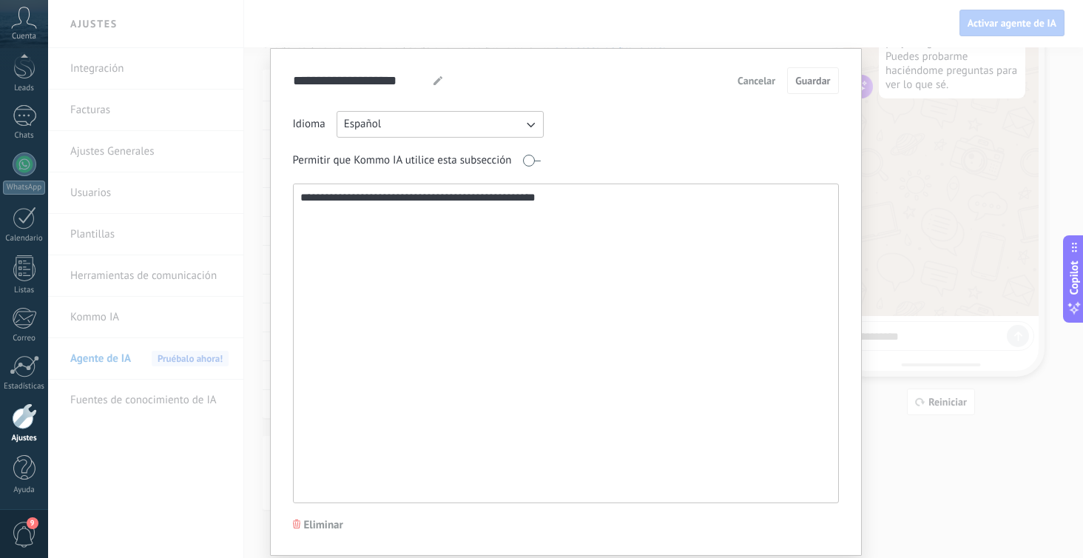
click at [418, 213] on textarea "**********" at bounding box center [565, 343] width 542 height 318
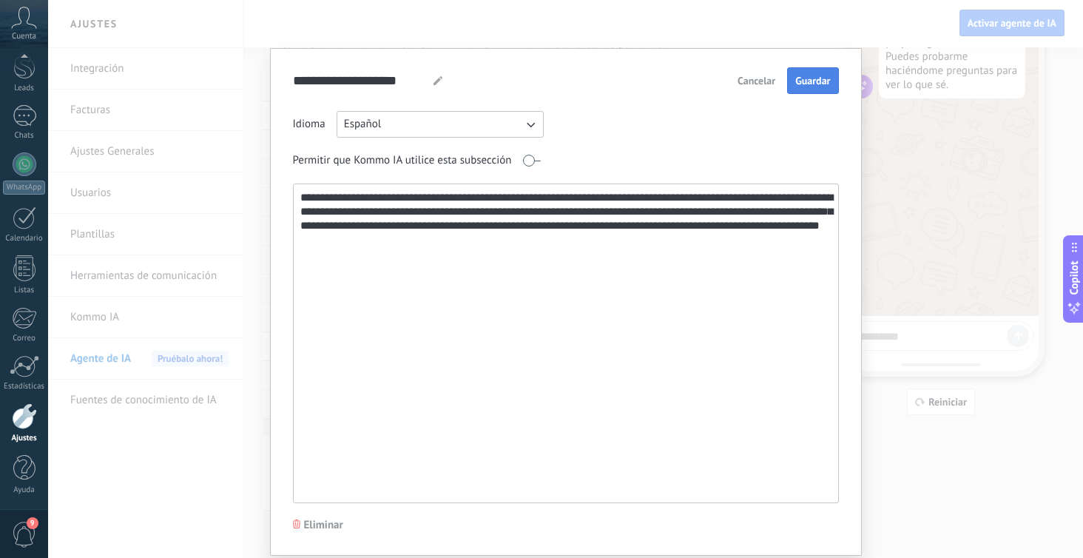
type textarea "**********"
click at [818, 78] on span "Guardar" at bounding box center [812, 80] width 35 height 10
